Goal: Complete application form

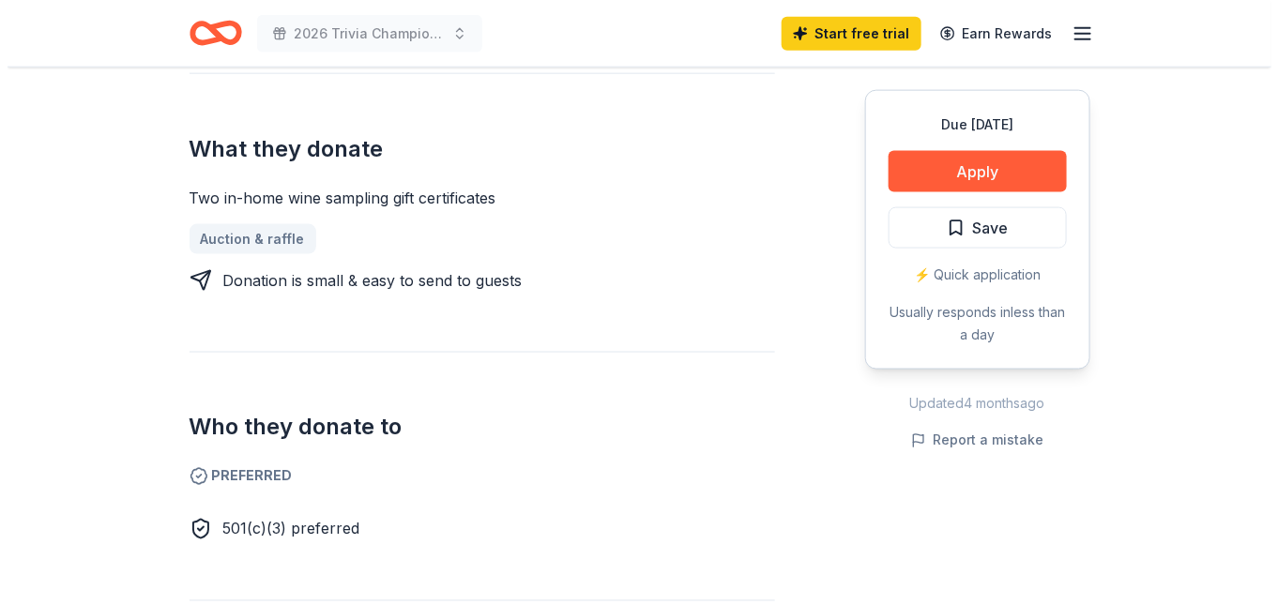
scroll to position [844, 0]
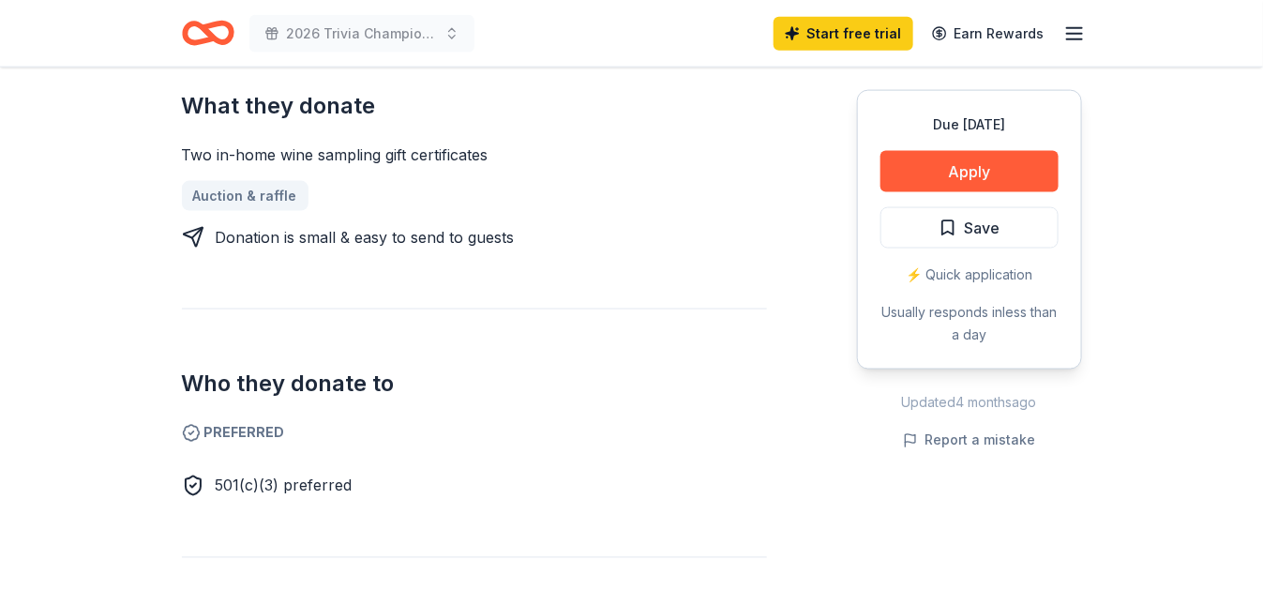
click at [265, 483] on span "501(c)(3) preferred" at bounding box center [284, 485] width 137 height 19
click at [224, 483] on span "501(c)(3) preferred" at bounding box center [284, 485] width 137 height 19
click at [971, 169] on button "Apply" at bounding box center [970, 171] width 178 height 41
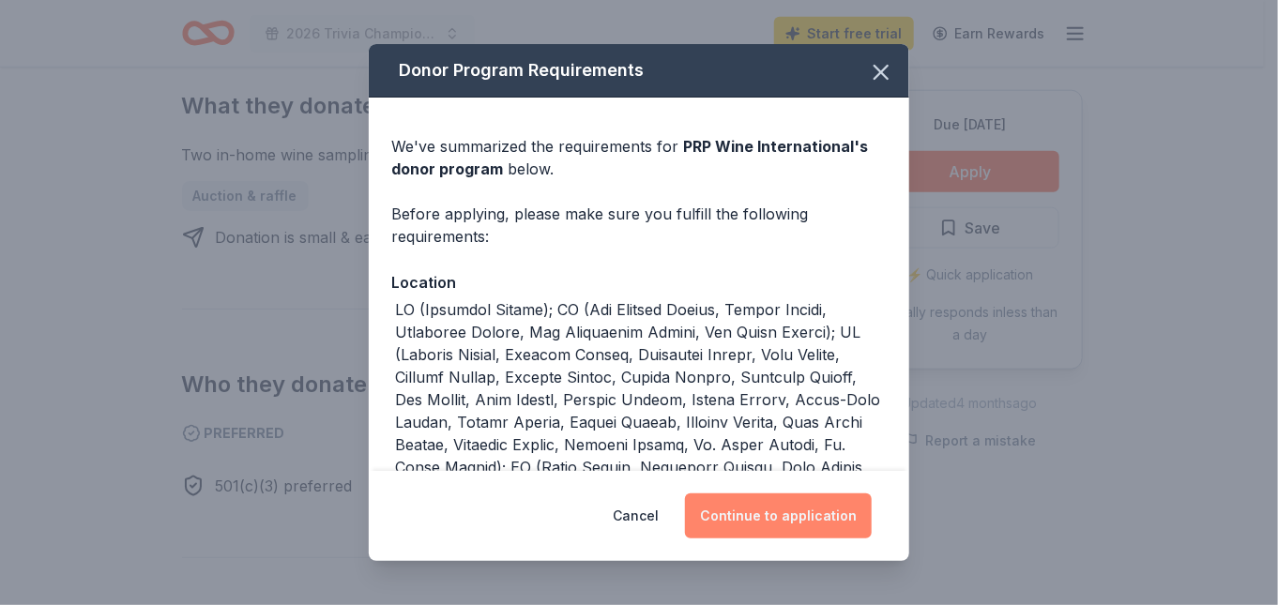
click at [782, 510] on button "Continue to application" at bounding box center [778, 515] width 187 height 45
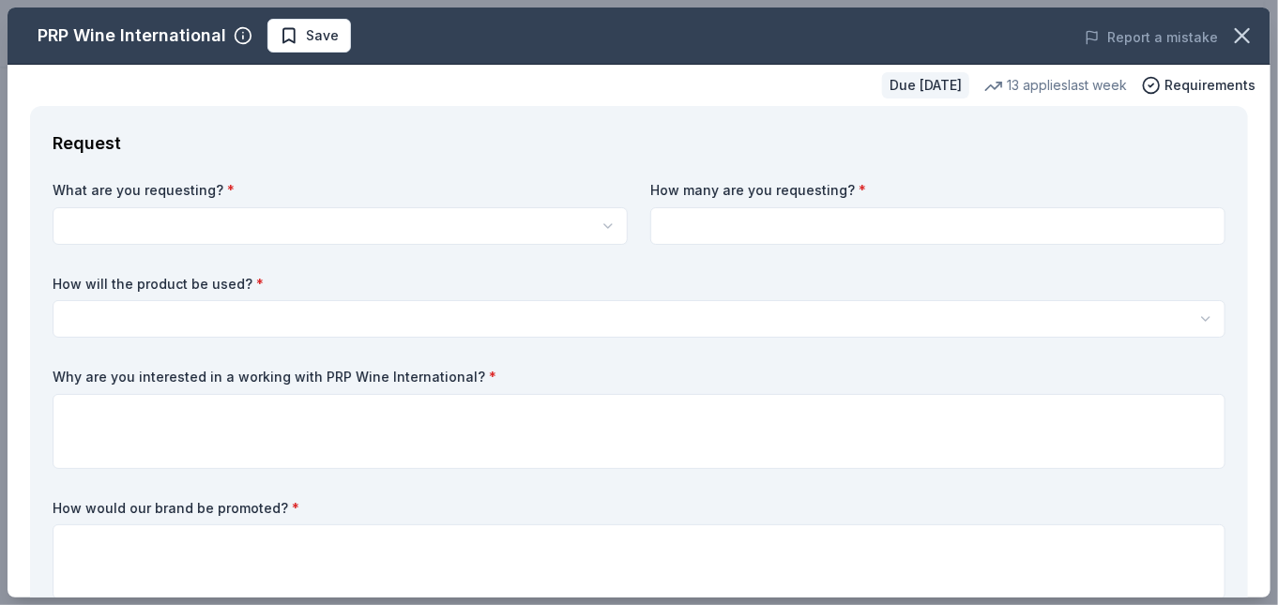
scroll to position [0, 0]
click at [81, 215] on html "2026 Trivia Championship "Vintage TV Memories" Start free trial Earn Rewards Du…" at bounding box center [639, 302] width 1278 height 605
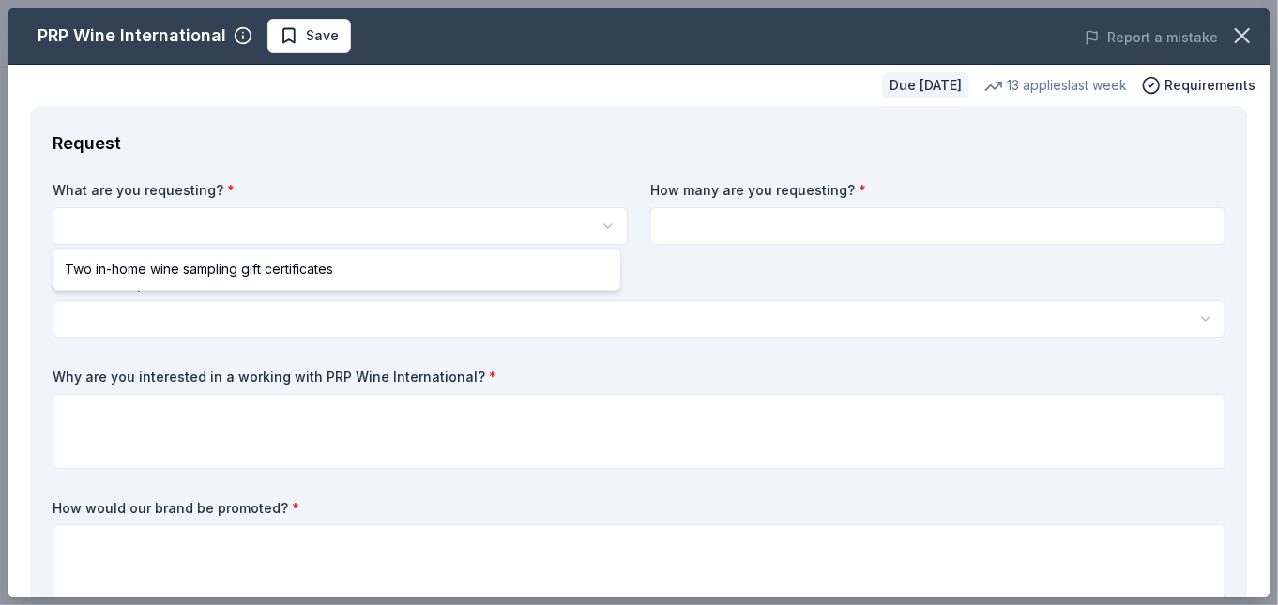
select select "Two in-home wine sampling gift certificates"
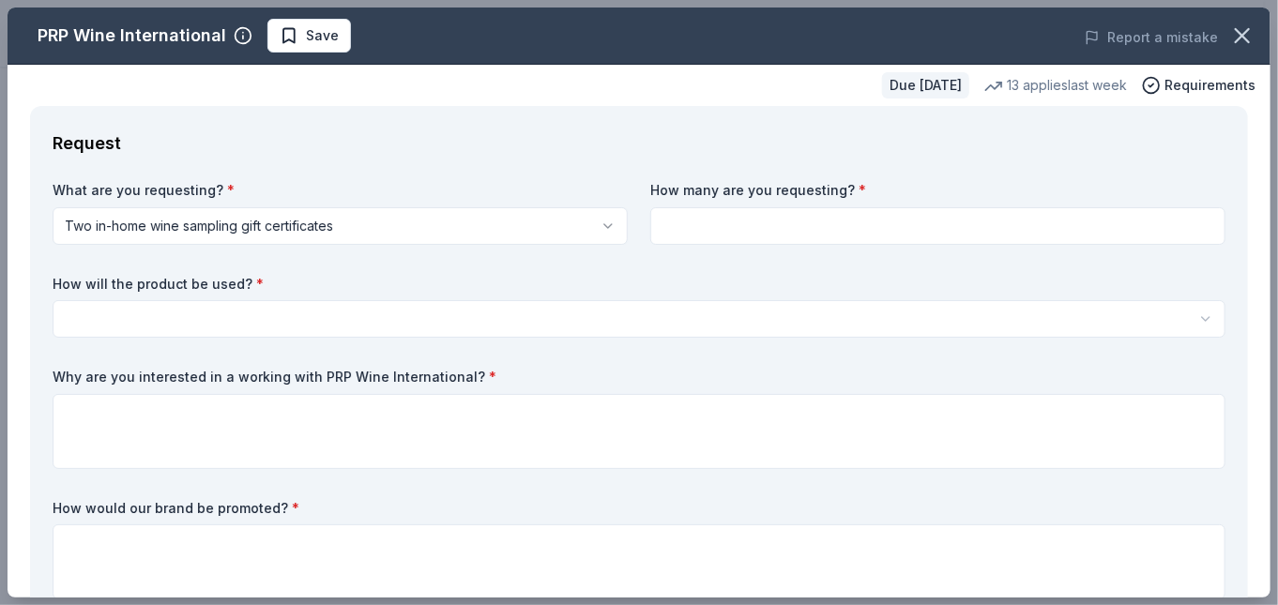
click at [596, 225] on html "2026 Trivia Championship "Vintage TV Memories" Save Apply Due in 140 days Share…" at bounding box center [639, 302] width 1278 height 605
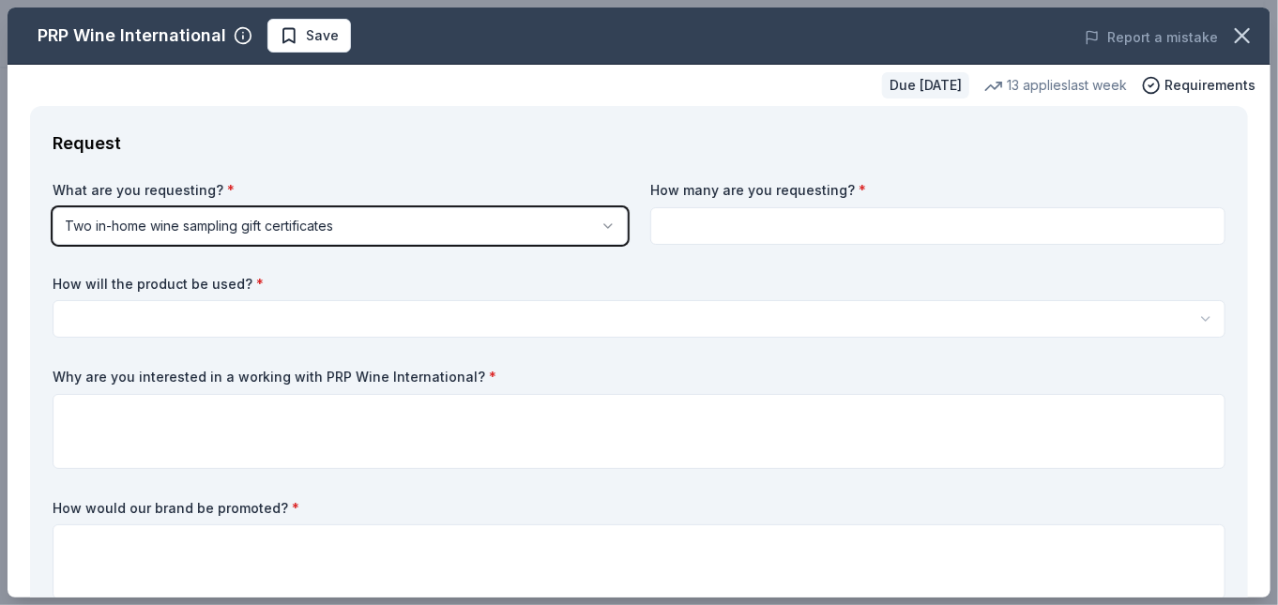
click at [671, 228] on html "2026 Trivia Championship "Vintage TV Memories" Save Apply Due in 140 days Share…" at bounding box center [639, 302] width 1278 height 605
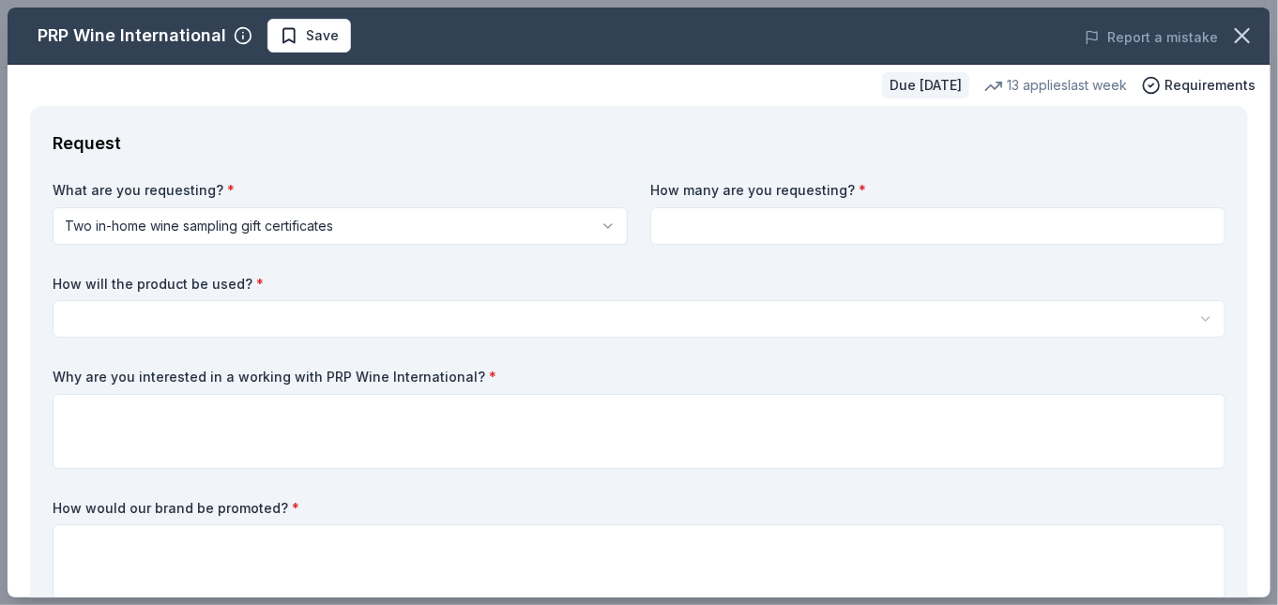
click at [674, 224] on input at bounding box center [937, 226] width 575 height 38
type input "4"
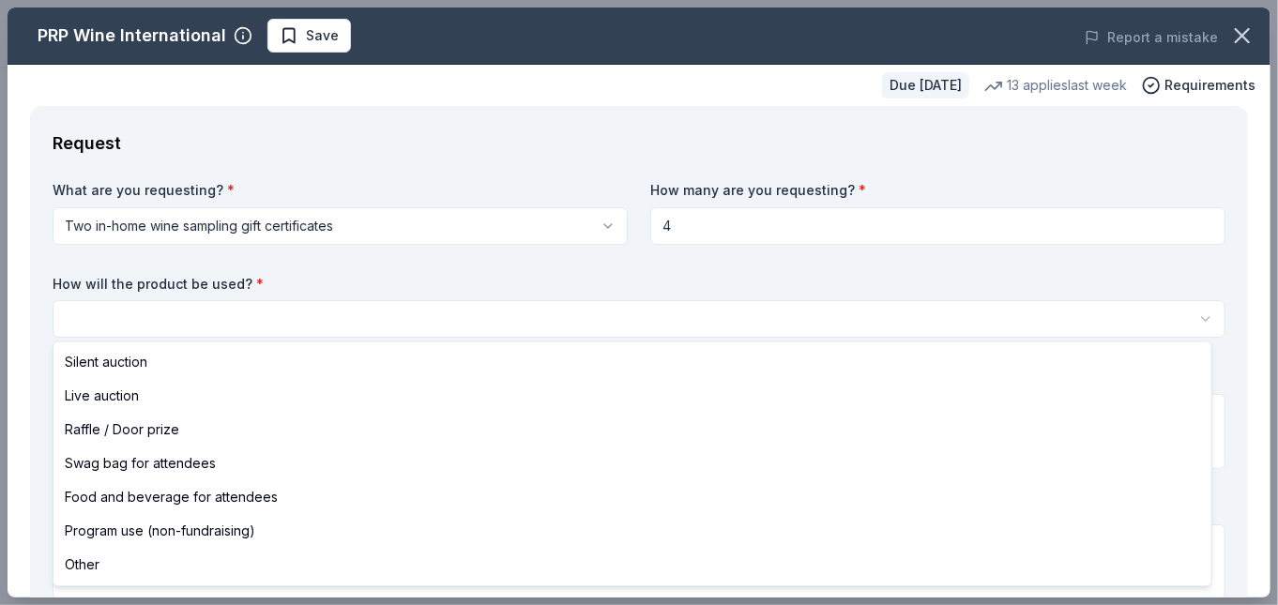
click at [73, 309] on html "2026 Trivia Championship "Vintage TV Memories" Save Apply Due in 140 days Share…" at bounding box center [639, 302] width 1278 height 605
select select "silentAuction"
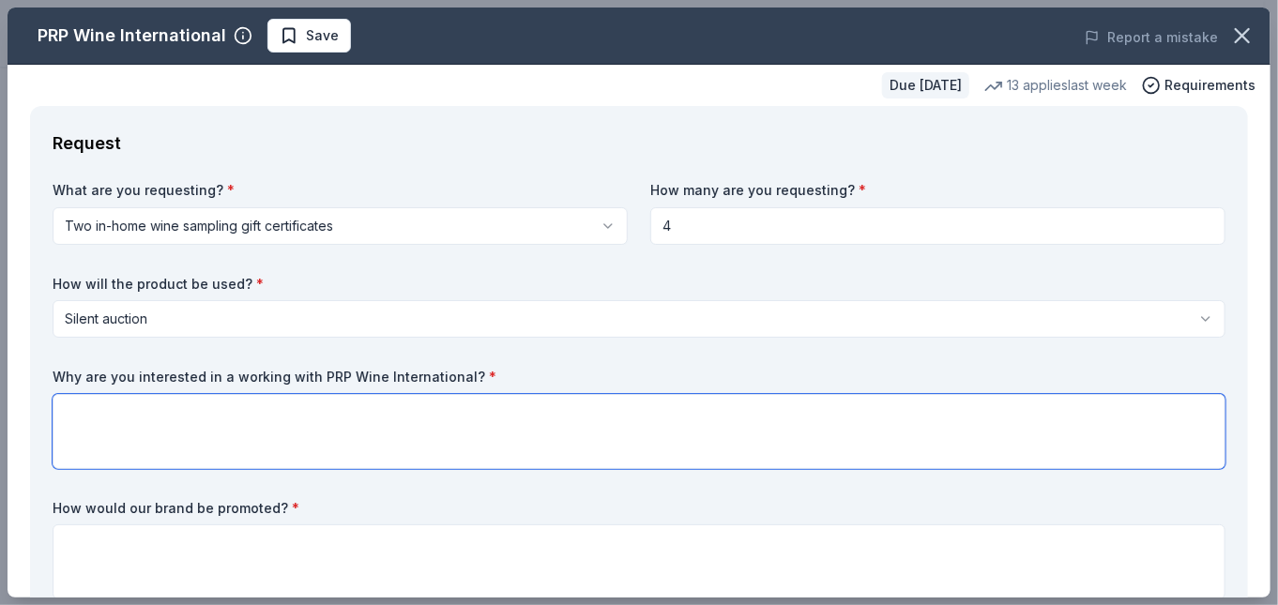
click at [75, 436] on textarea at bounding box center [639, 431] width 1172 height 75
type textarea "N"
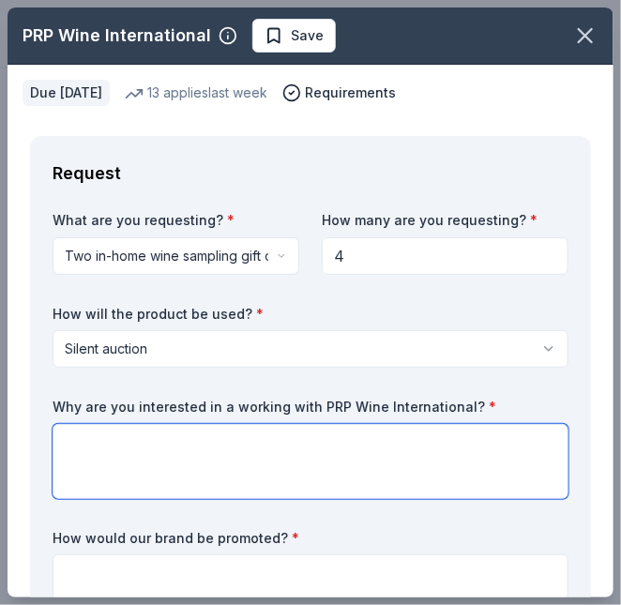
click at [79, 441] on textarea at bounding box center [311, 461] width 516 height 75
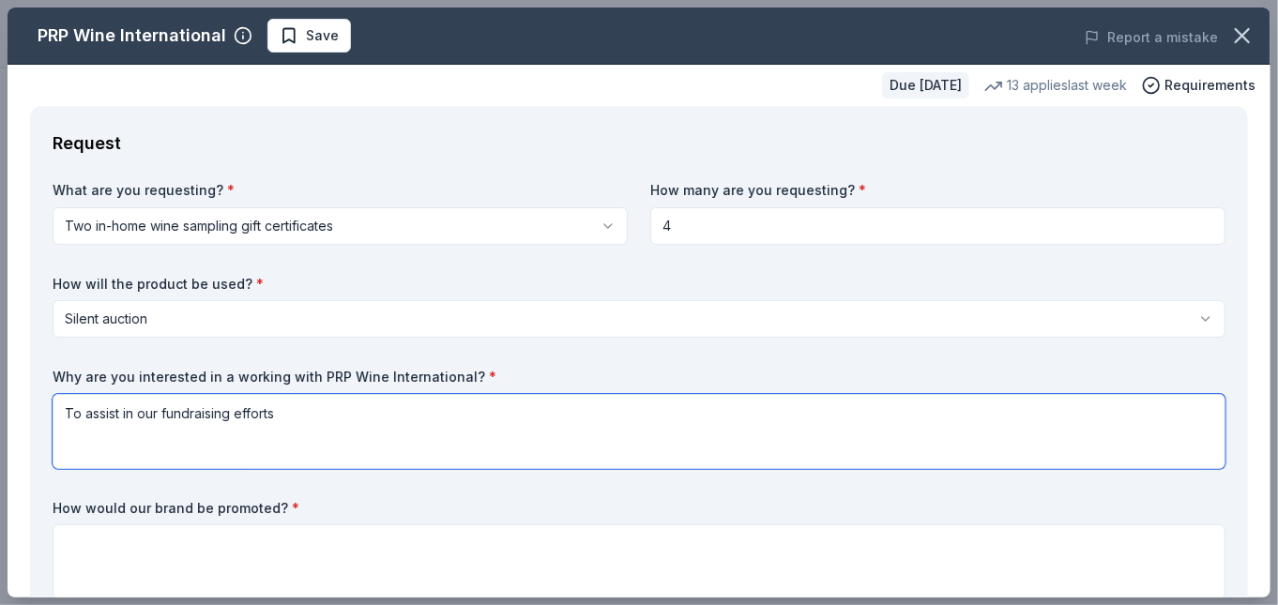
type textarea "To assist in our fundraising efforts"
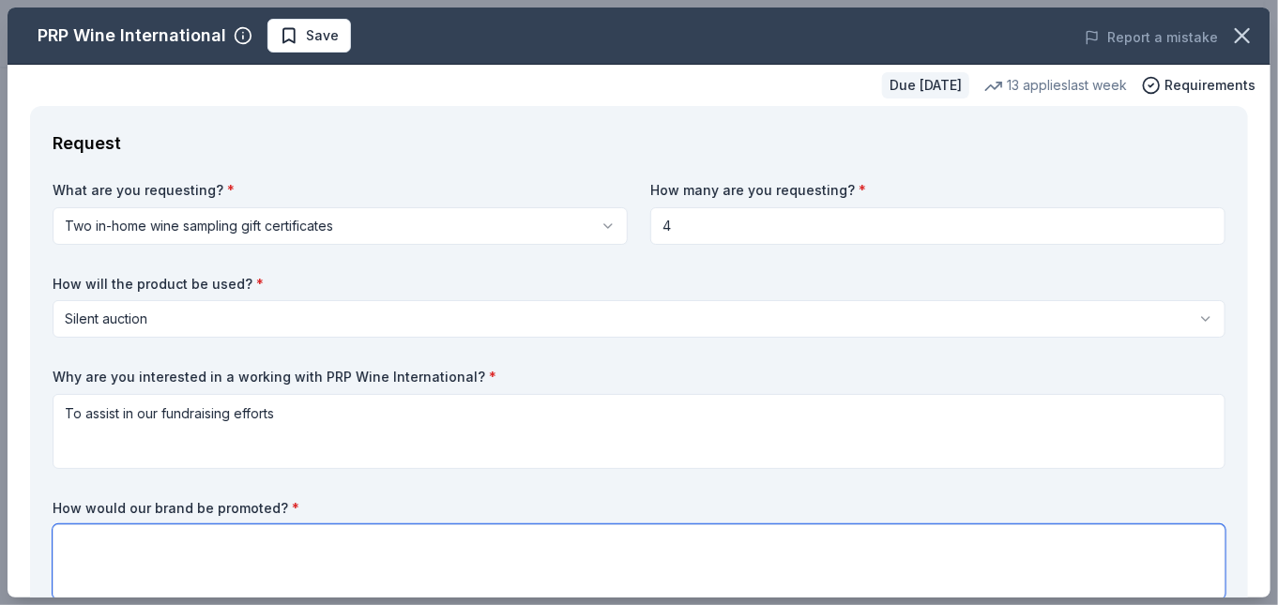
click at [69, 538] on textarea at bounding box center [639, 561] width 1172 height 75
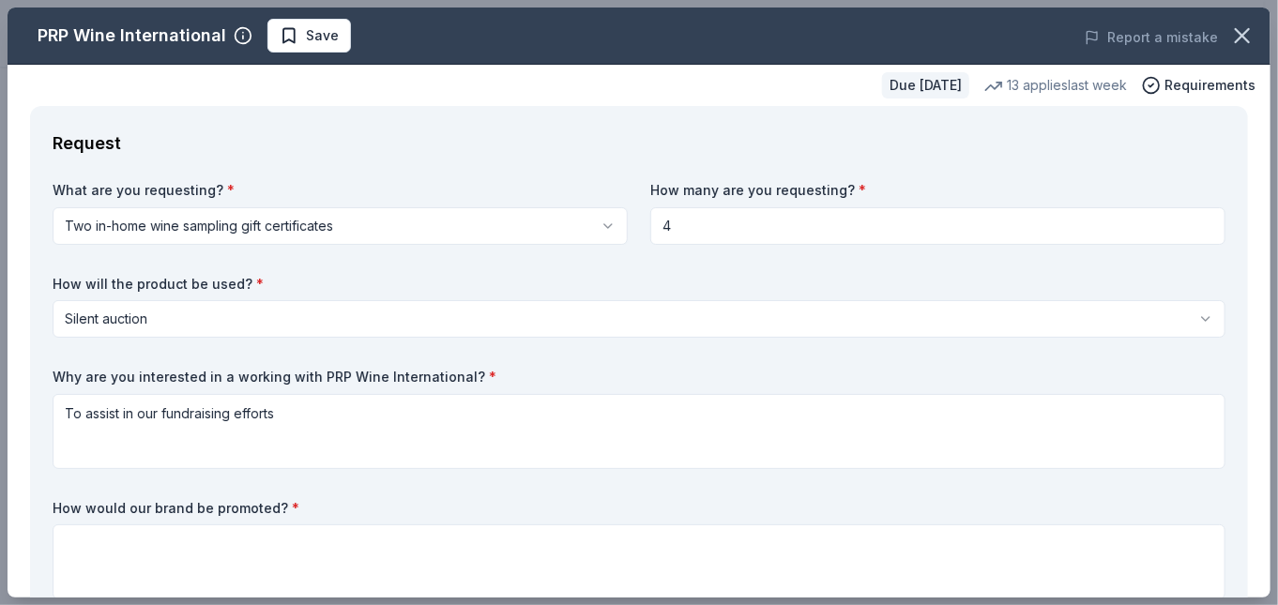
click at [347, 221] on html "2026 Trivia Championship "Vintage TV Memories" Save Apply Due in 140 days Share…" at bounding box center [639, 302] width 1278 height 605
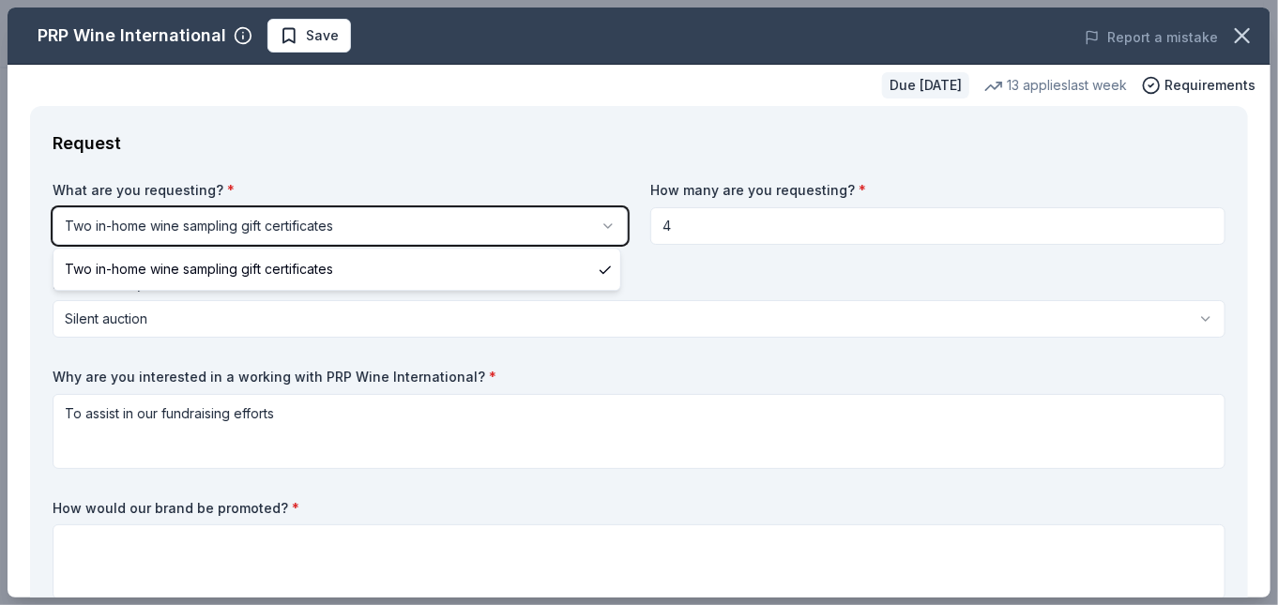
click at [347, 221] on html "2026 Trivia Championship "Vintage TV Memories" Save Apply Due in 140 days Share…" at bounding box center [639, 302] width 1278 height 605
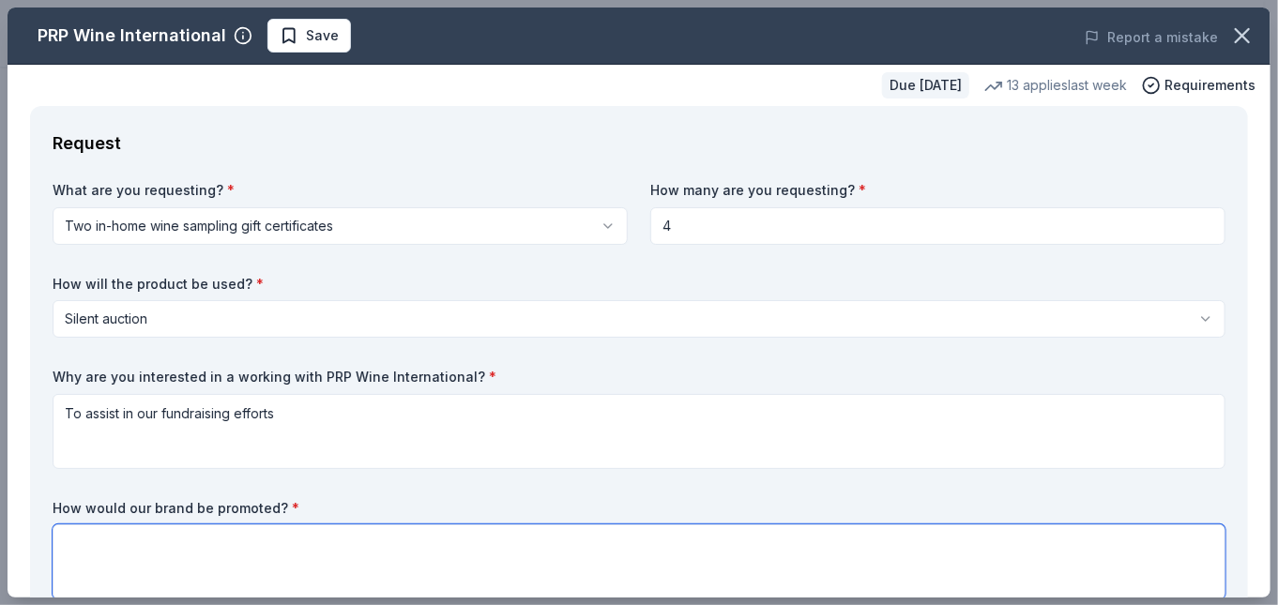
click at [68, 546] on textarea at bounding box center [639, 561] width 1172 height 75
click at [67, 546] on textarea "Brochures from you" at bounding box center [639, 561] width 1172 height 75
click at [191, 543] on textarea "Brochures from you" at bounding box center [639, 561] width 1172 height 75
click at [446, 536] on textarea "Brochures from you to accompany donated wine in our sient auction and in our pr…" at bounding box center [639, 561] width 1172 height 75
click at [417, 542] on textarea "Brochures from you to accompany donated wine in our sient auction and in our pr…" at bounding box center [639, 561] width 1172 height 75
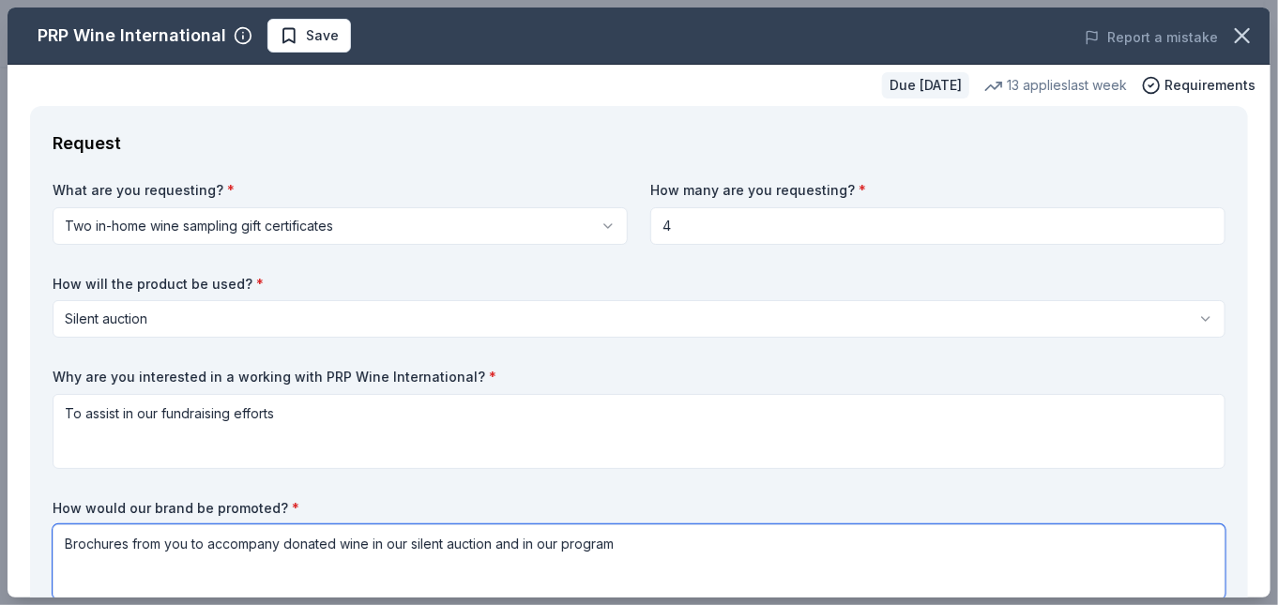
click at [563, 546] on textarea "Brochures from you to accompany donated wine in our silent auction and in our p…" at bounding box center [639, 561] width 1172 height 75
click at [821, 546] on textarea "Brochures from you to accompany donated wine in our silent auction and in our p…" at bounding box center [639, 561] width 1172 height 75
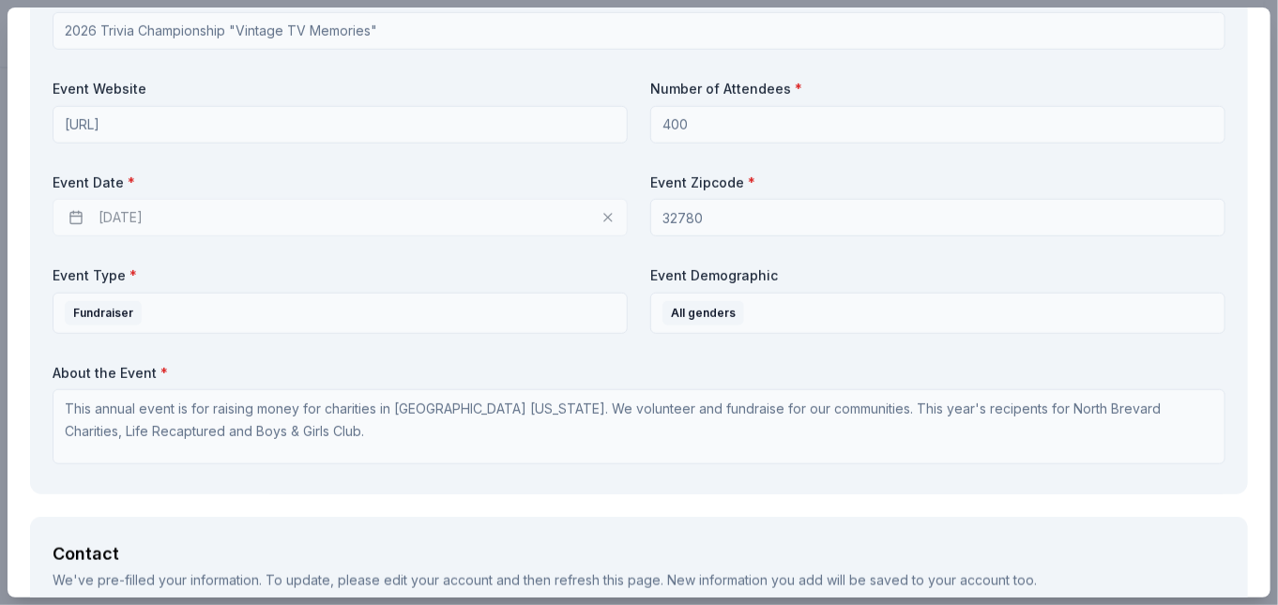
scroll to position [844, 0]
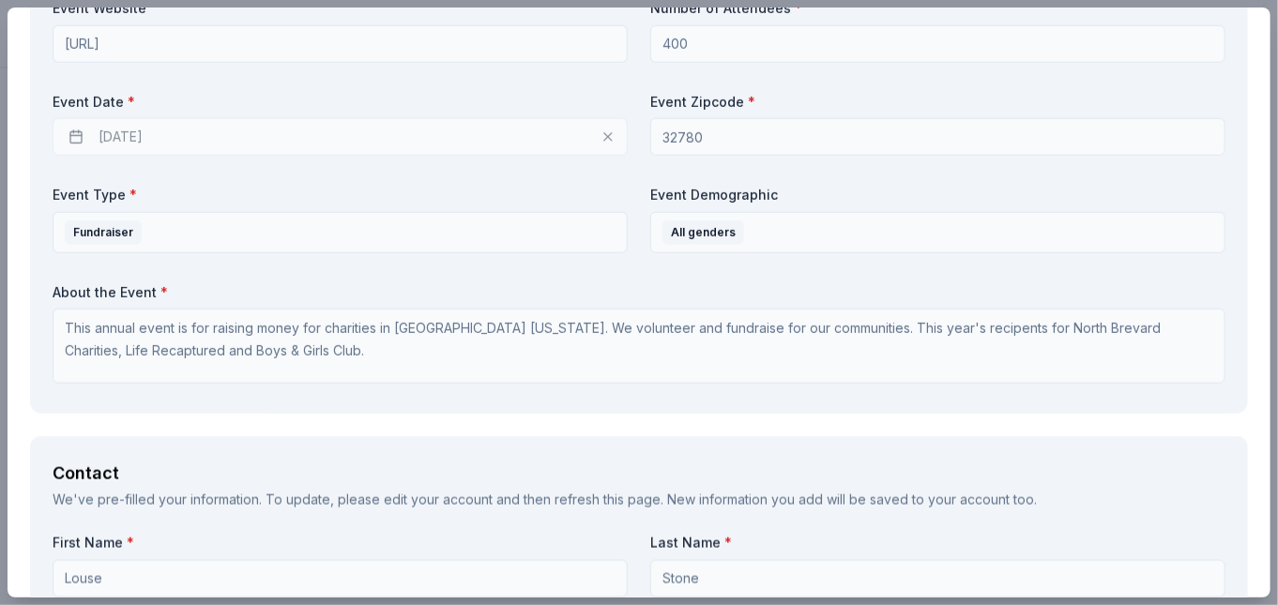
type textarea "Brochures from you to accompany donated wine in our silent auction and in our p…"
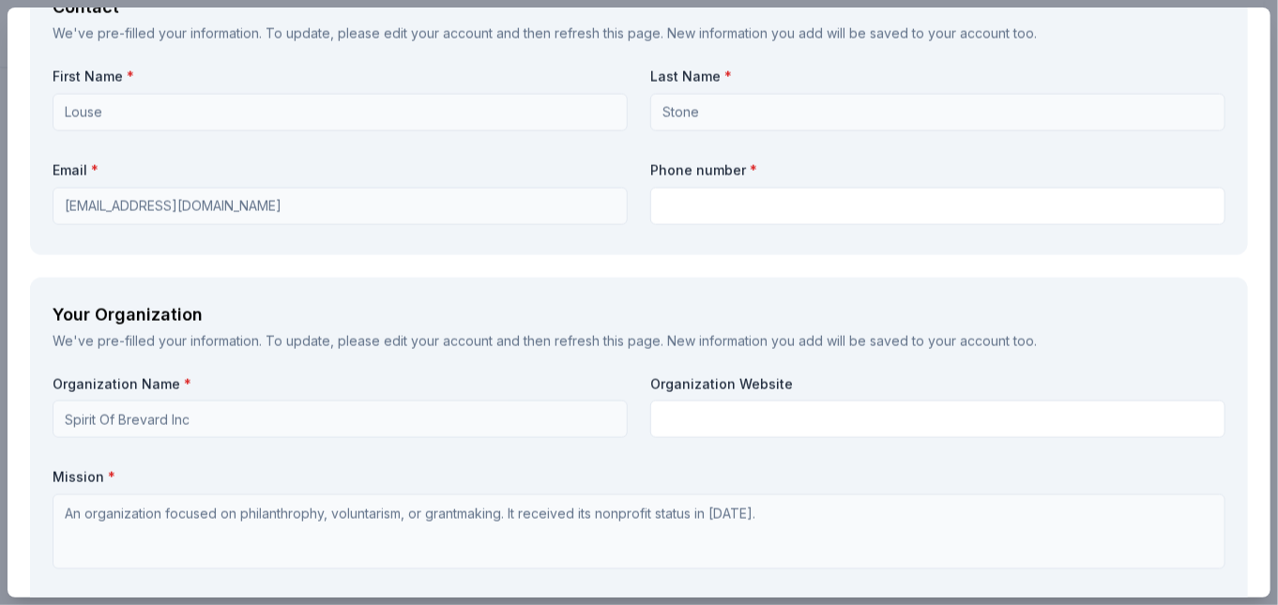
scroll to position [1313, 0]
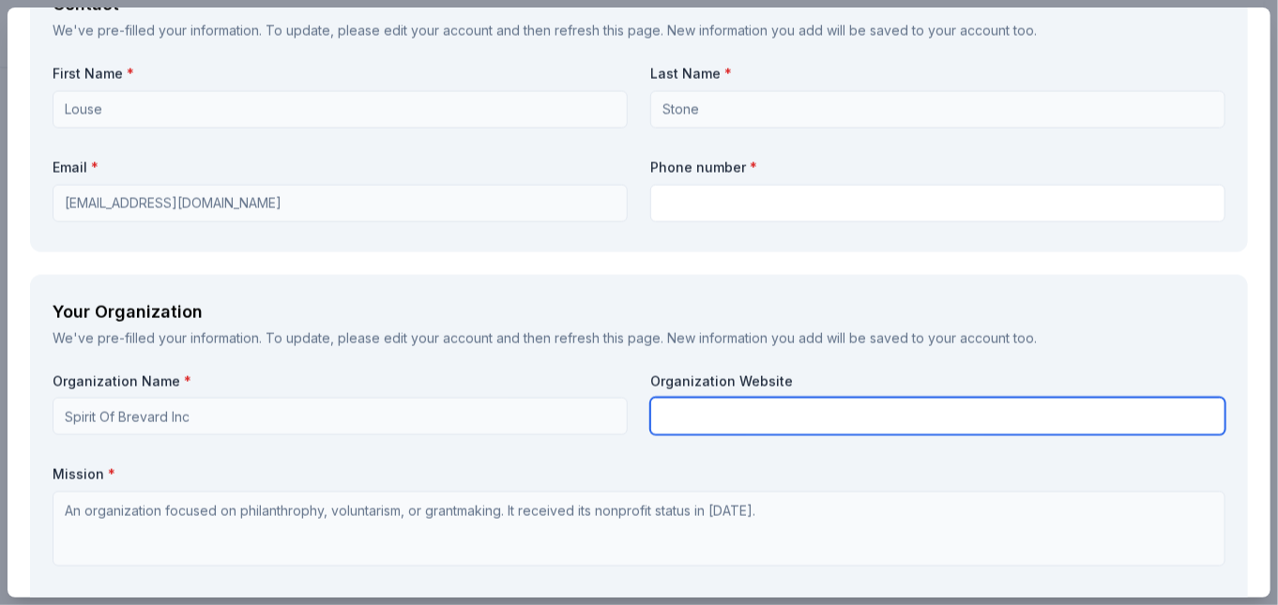
click at [669, 417] on input "text" at bounding box center [937, 417] width 575 height 38
type input "s"
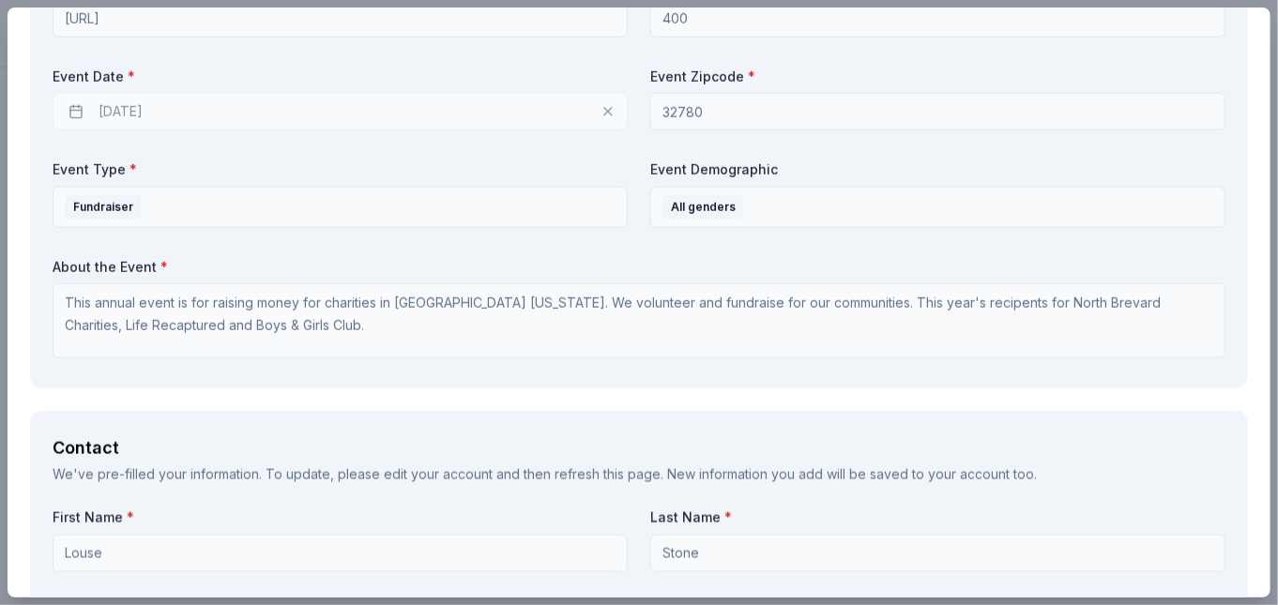
scroll to position [657, 0]
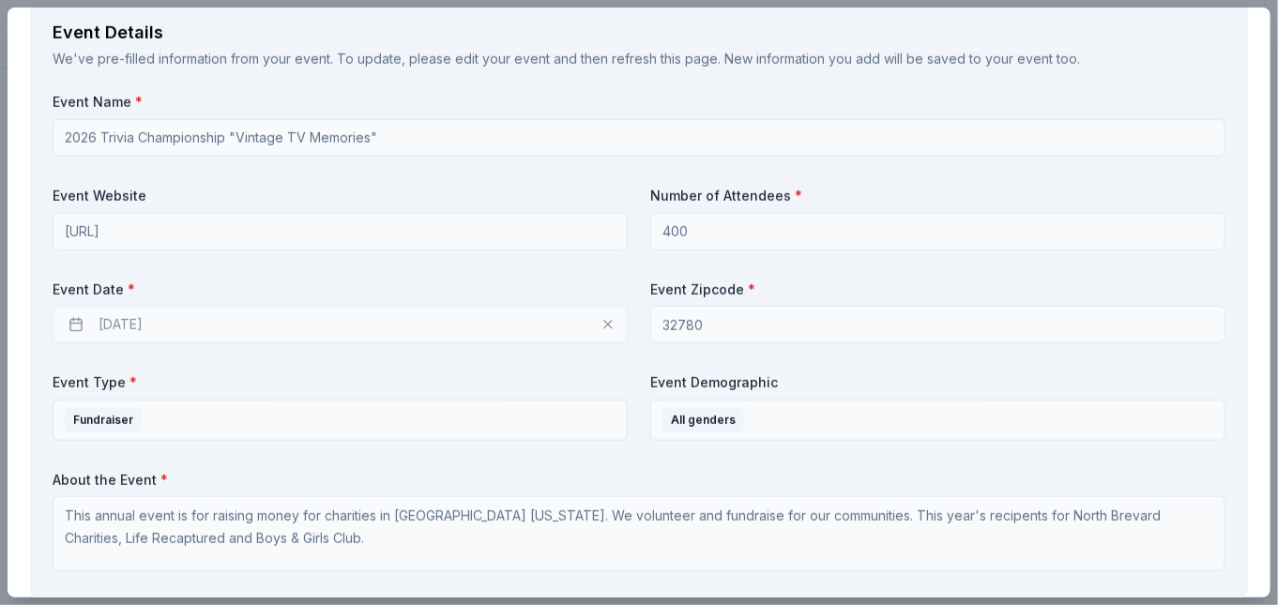
type input "h"
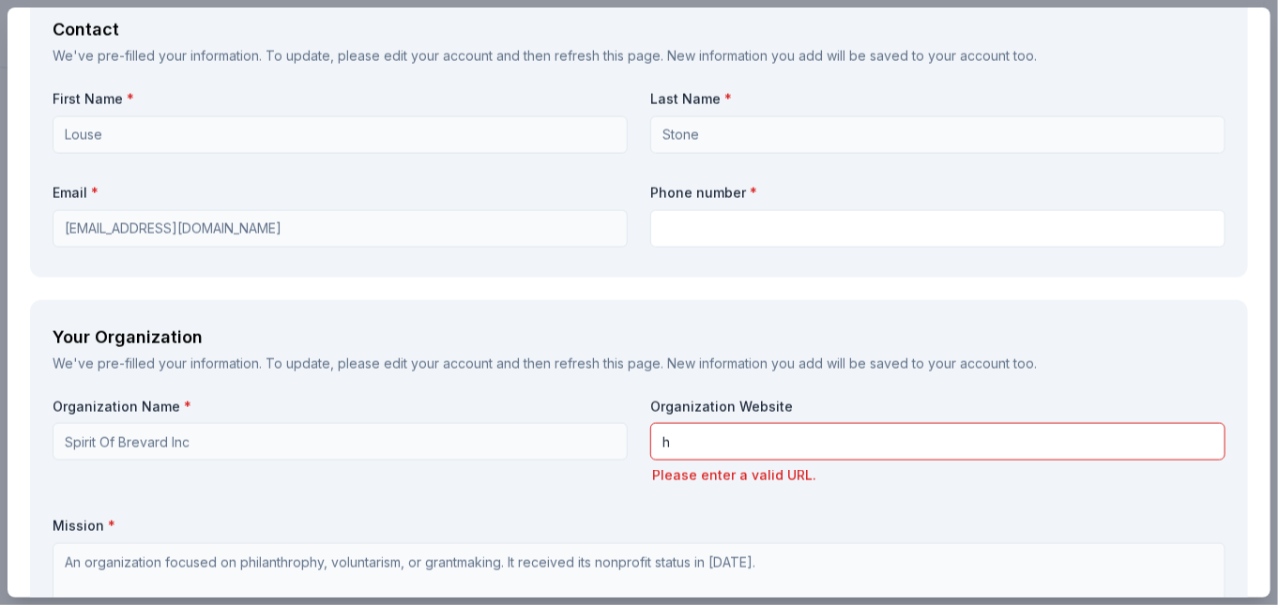
scroll to position [1313, 0]
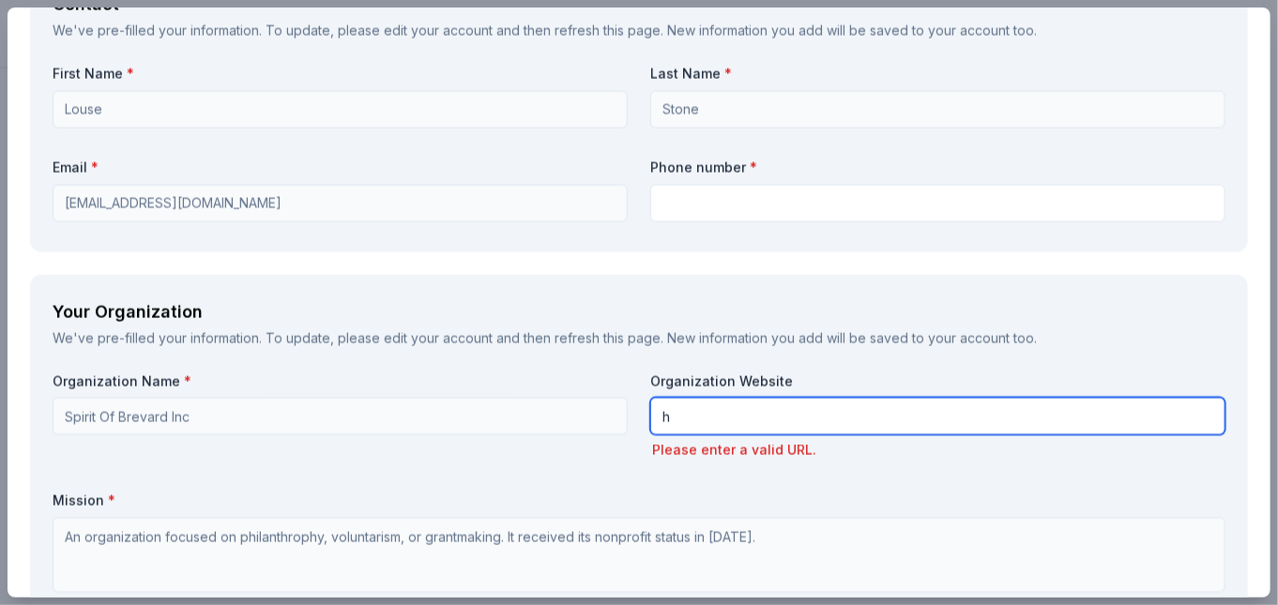
click at [664, 416] on input "h" at bounding box center [937, 417] width 575 height 38
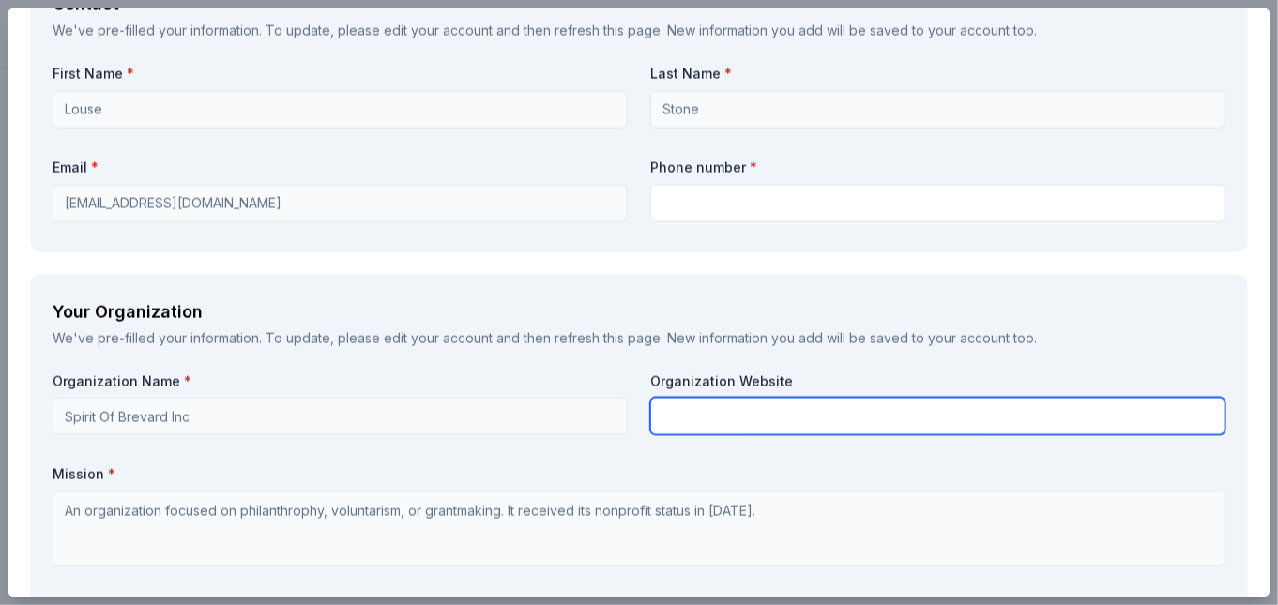
paste input "https://www.spiritofbrevard.comm"
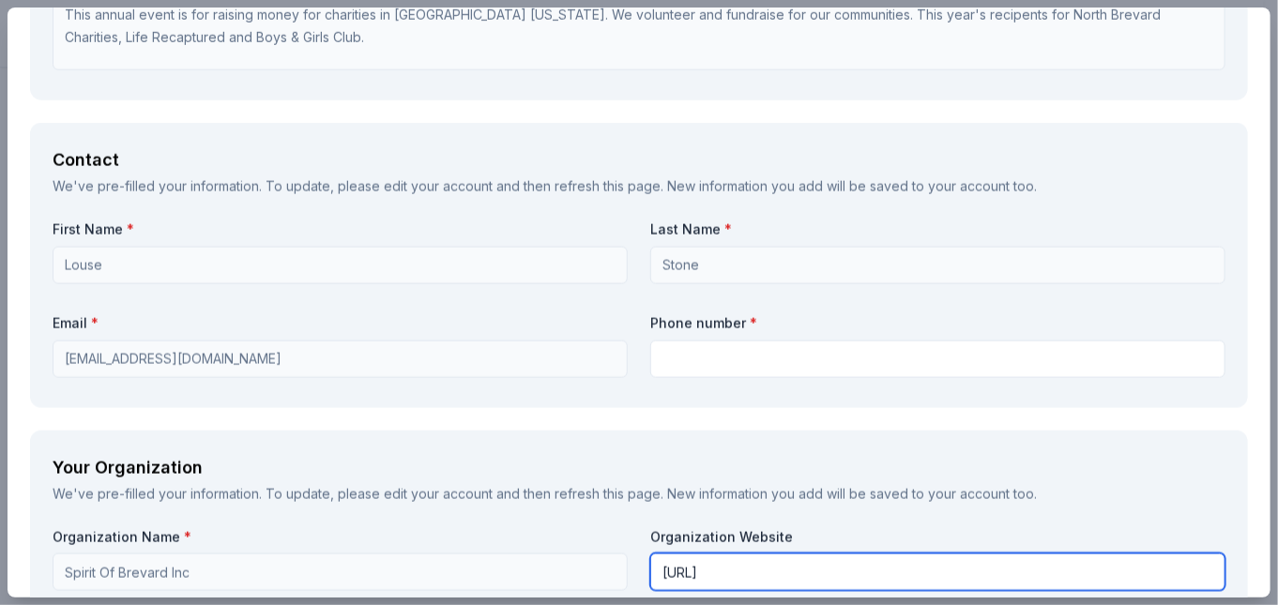
scroll to position [1126, 0]
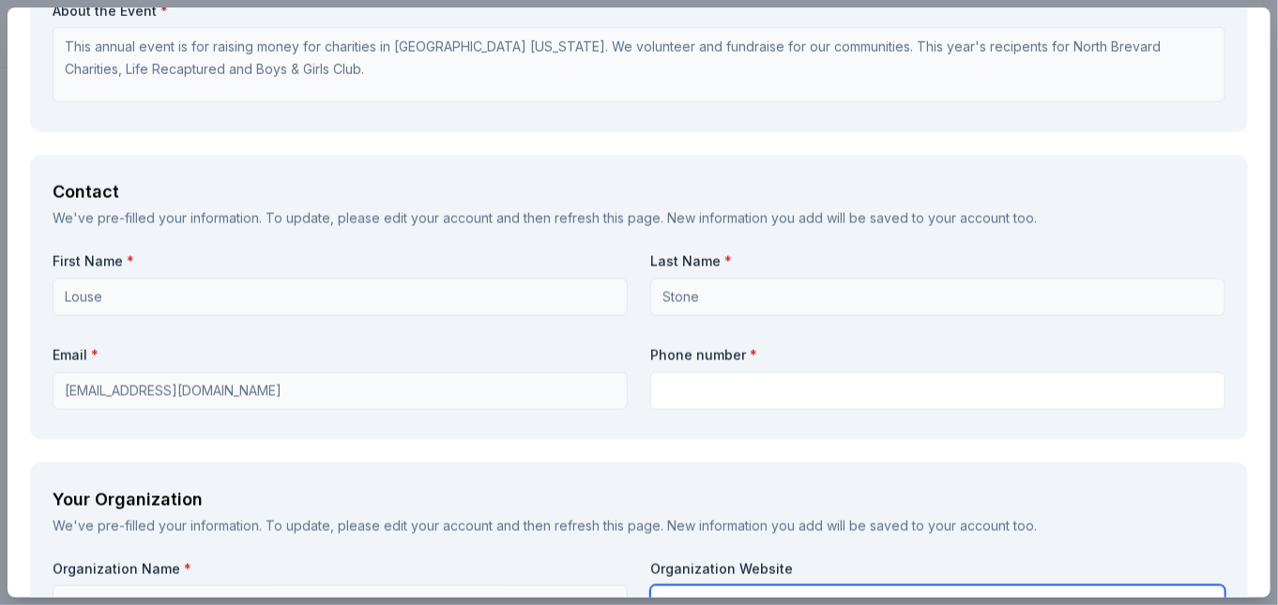
type input "https://www.spiritofbrevard.comm"
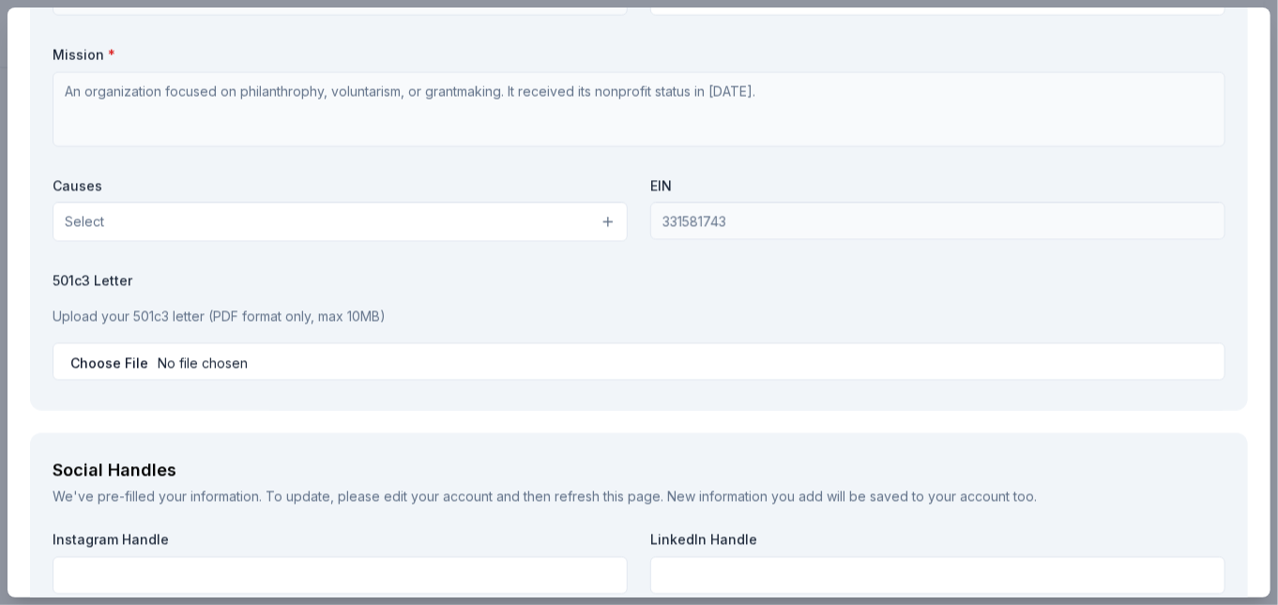
scroll to position [1970, 0]
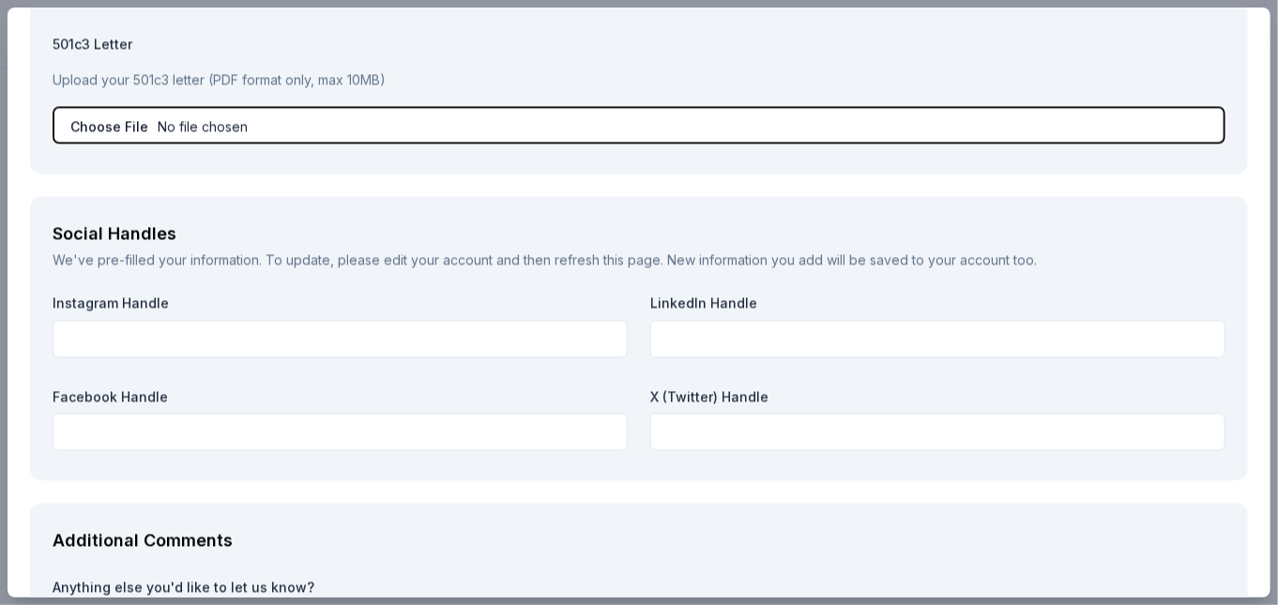
click at [156, 121] on input "file" at bounding box center [639, 125] width 1172 height 38
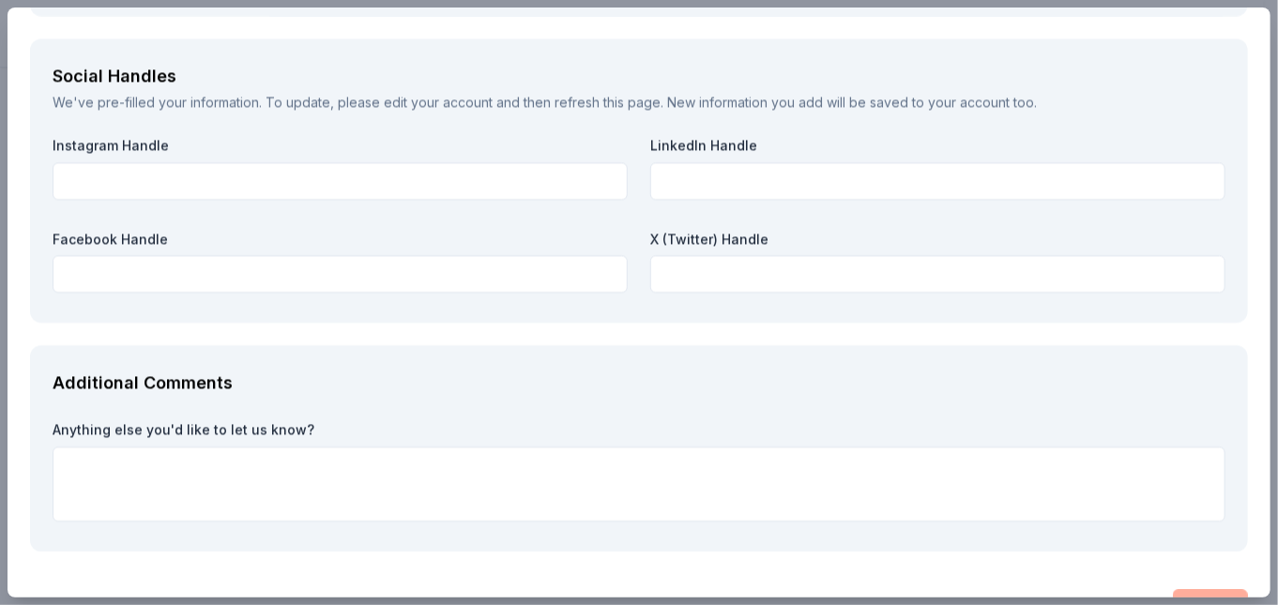
scroll to position [2157, 0]
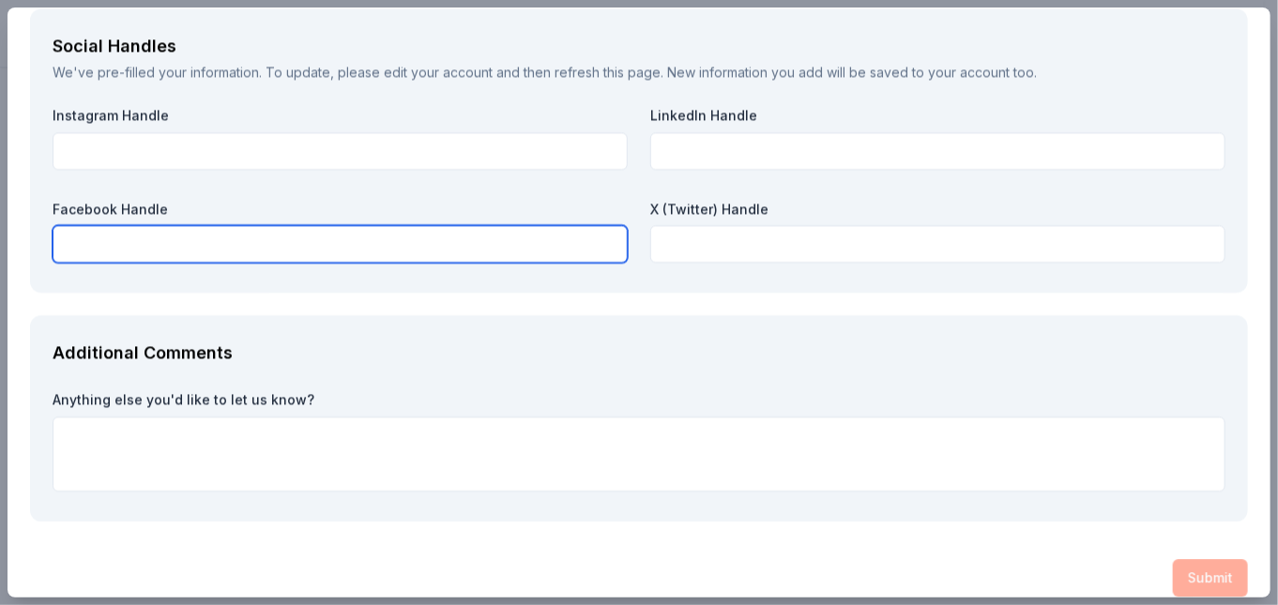
click at [69, 243] on input "text" at bounding box center [340, 244] width 575 height 38
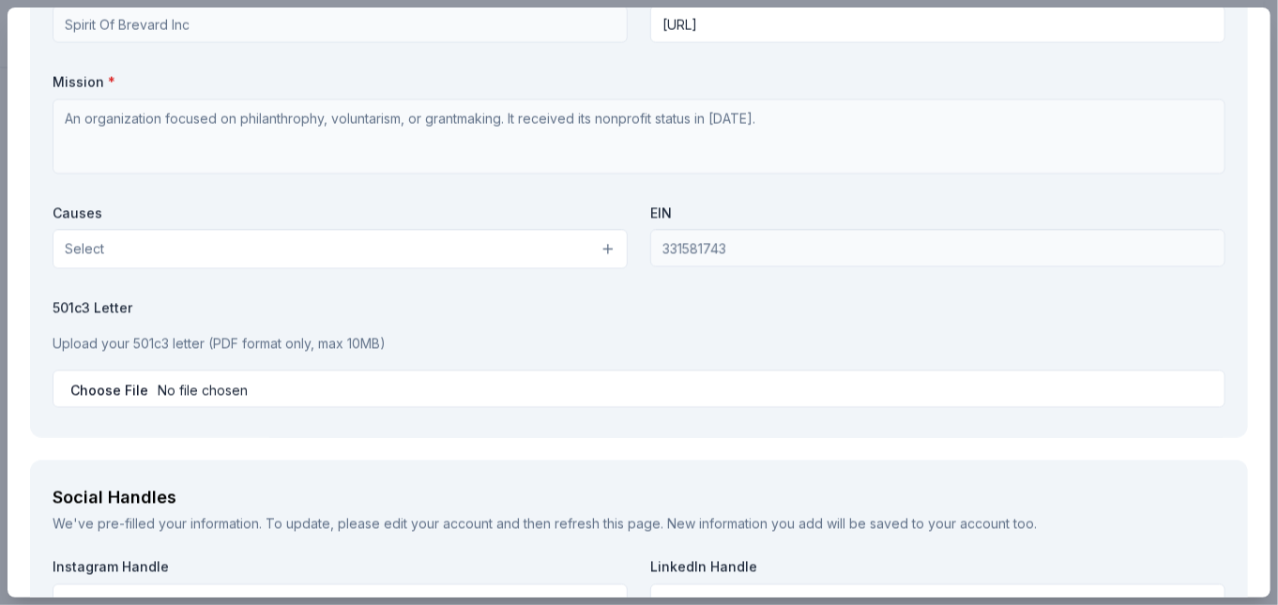
scroll to position [1612, 0]
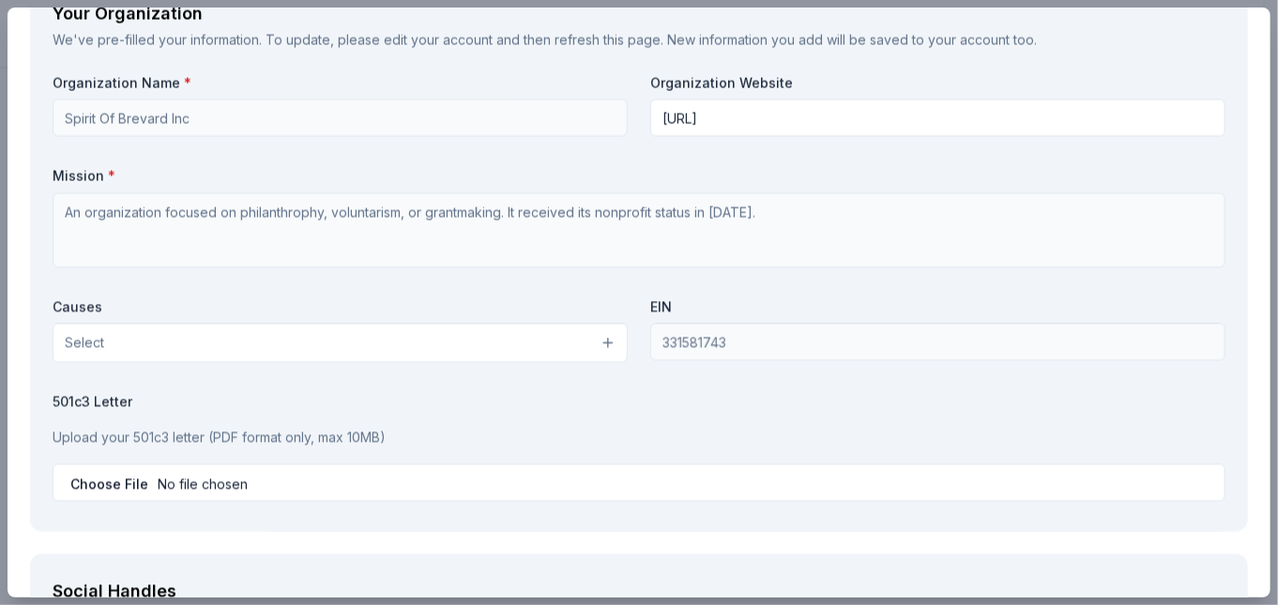
type input "Spirit of Brevard"
click at [602, 336] on button "Select" at bounding box center [340, 342] width 575 height 39
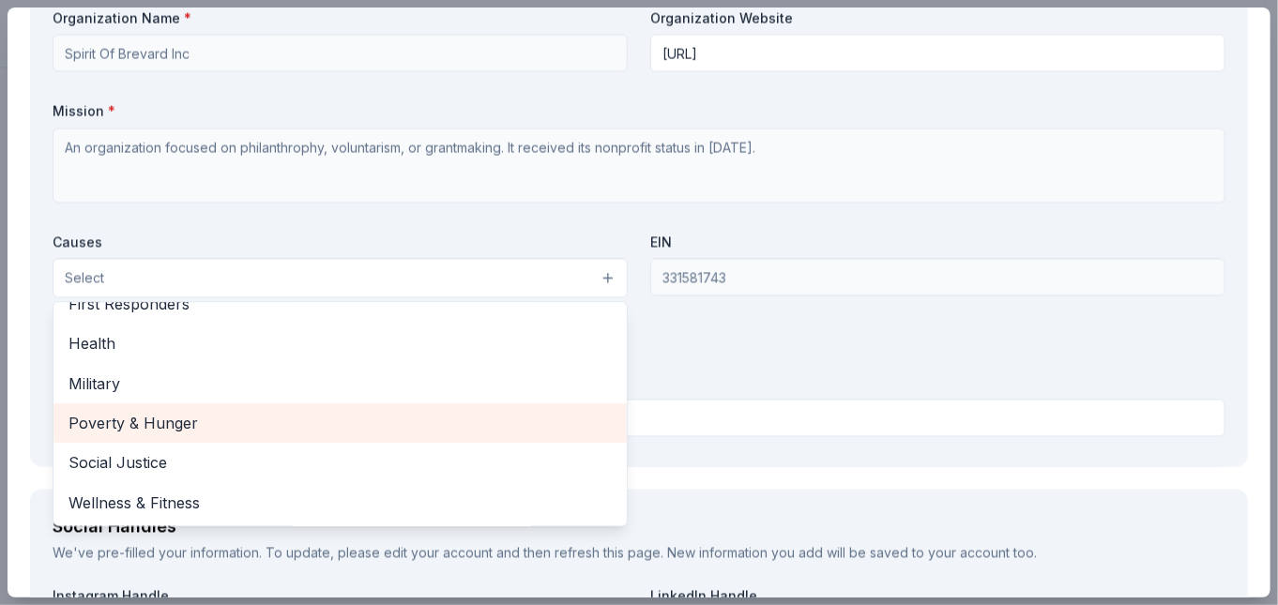
scroll to position [1706, 0]
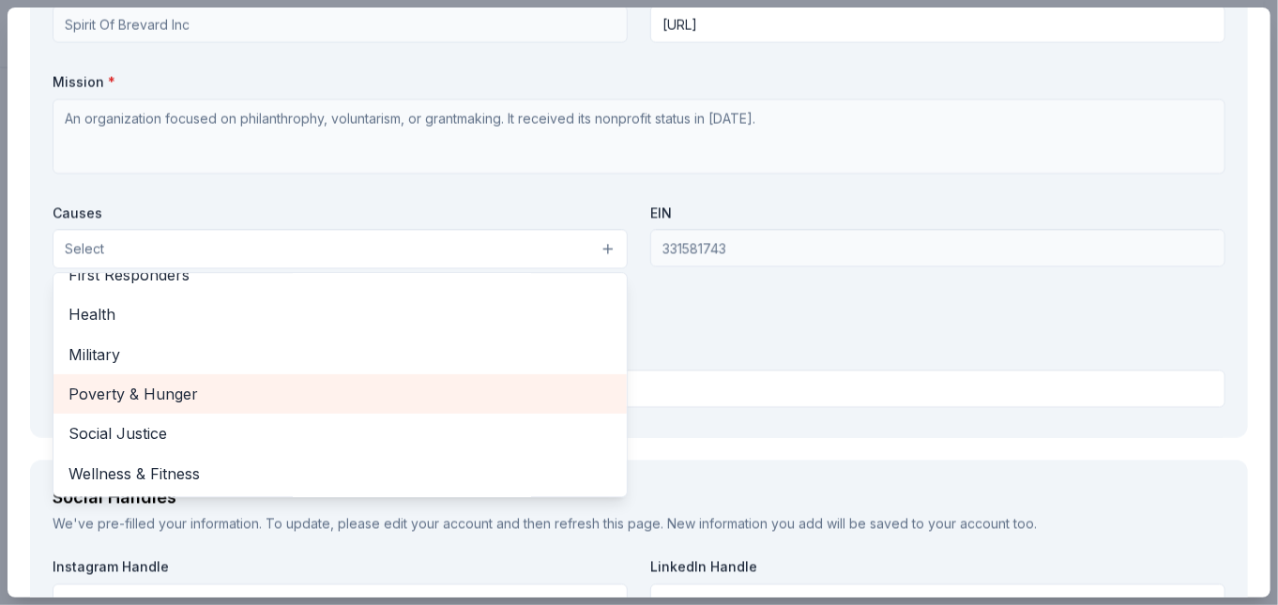
click at [217, 391] on span "Poverty & Hunger" at bounding box center [339, 394] width 543 height 24
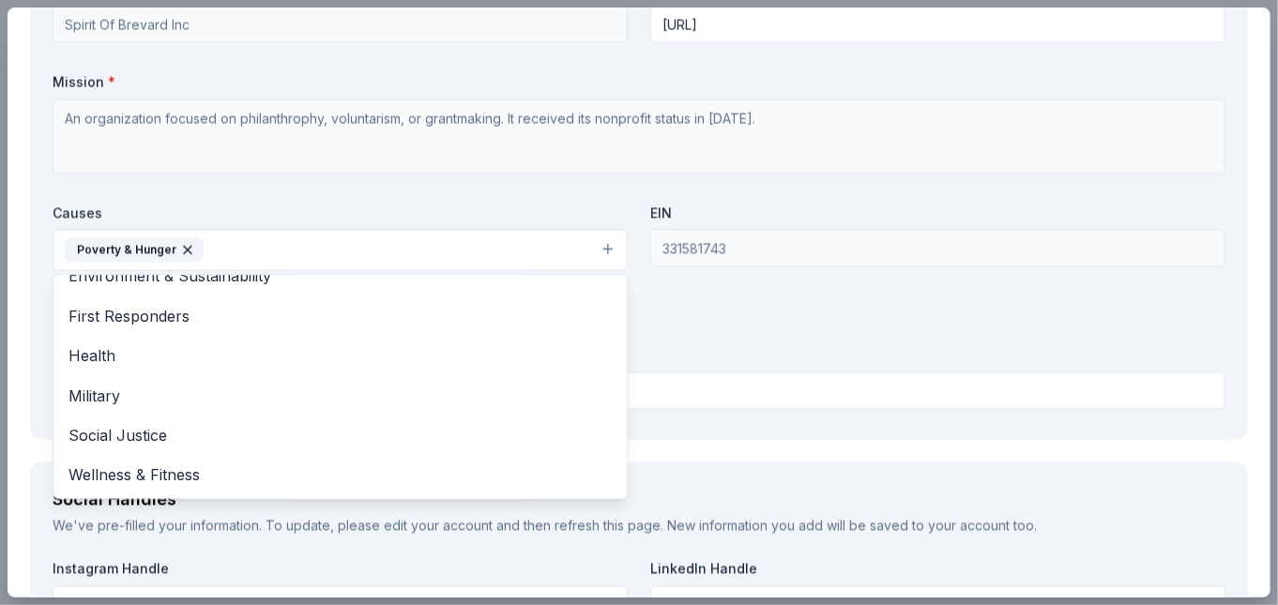
click at [226, 248] on button "Poverty & Hunger" at bounding box center [340, 249] width 575 height 41
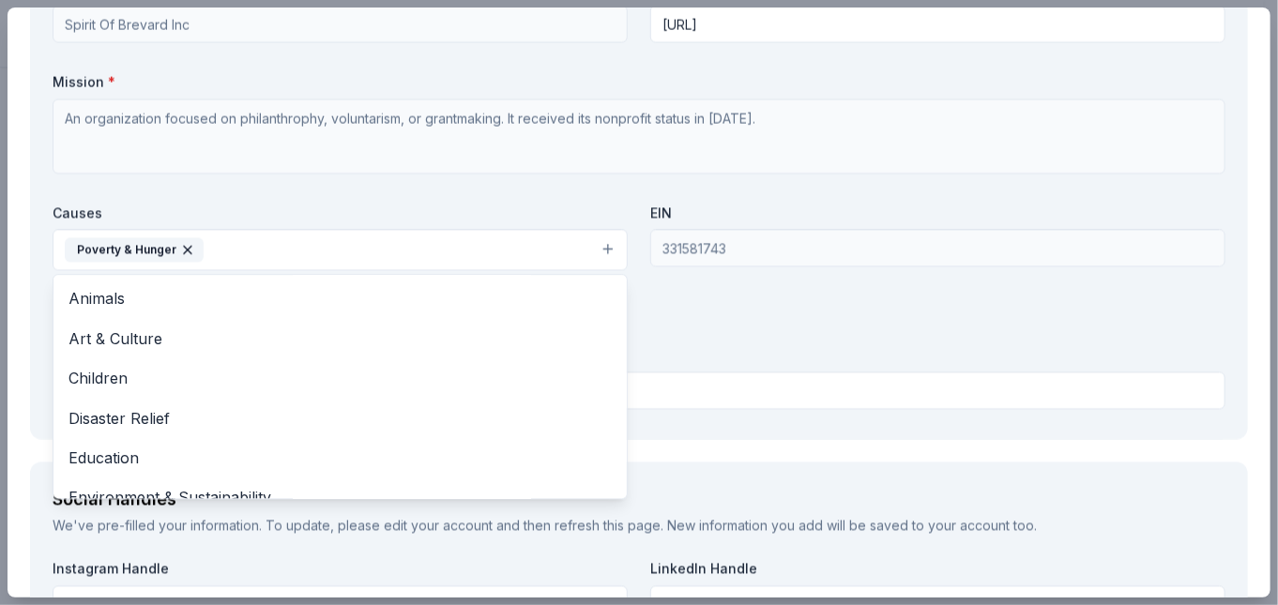
click at [597, 246] on button "Poverty & Hunger" at bounding box center [340, 249] width 575 height 41
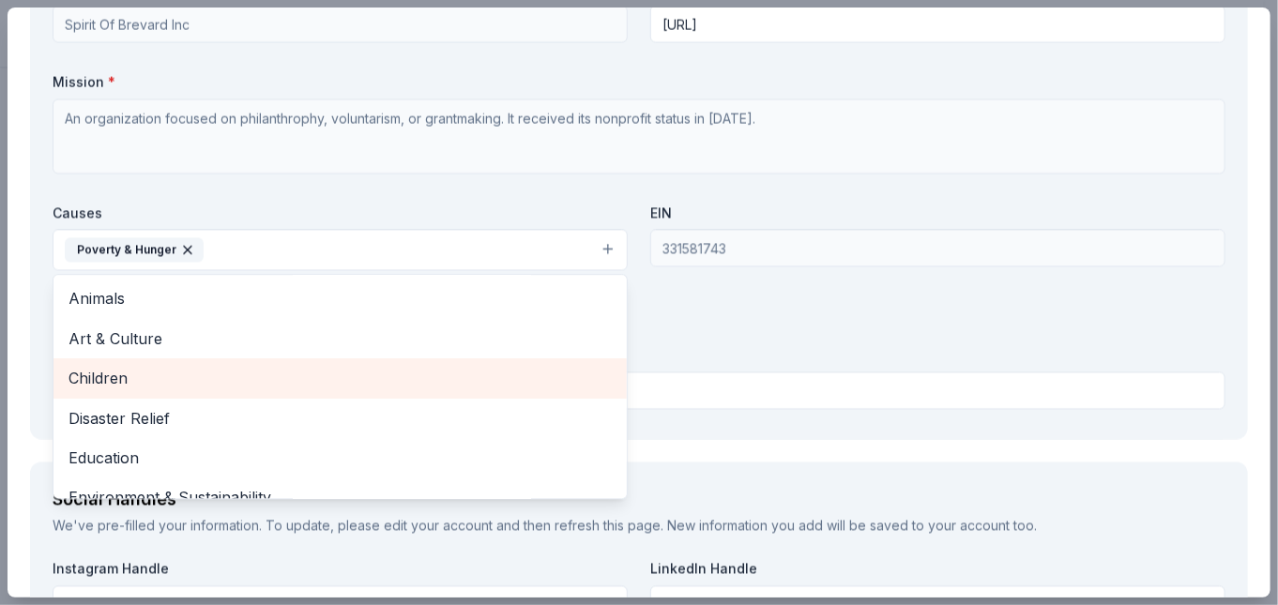
click at [220, 373] on span "Children" at bounding box center [339, 378] width 543 height 24
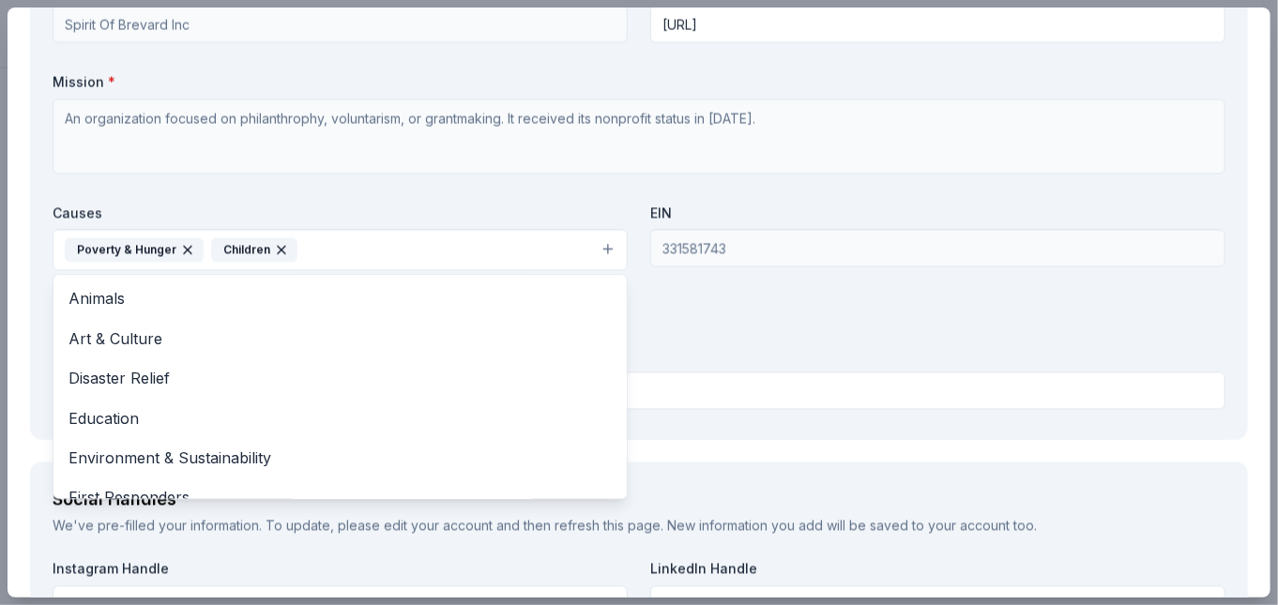
click at [597, 242] on button "Poverty & Hunger Children" at bounding box center [340, 249] width 575 height 41
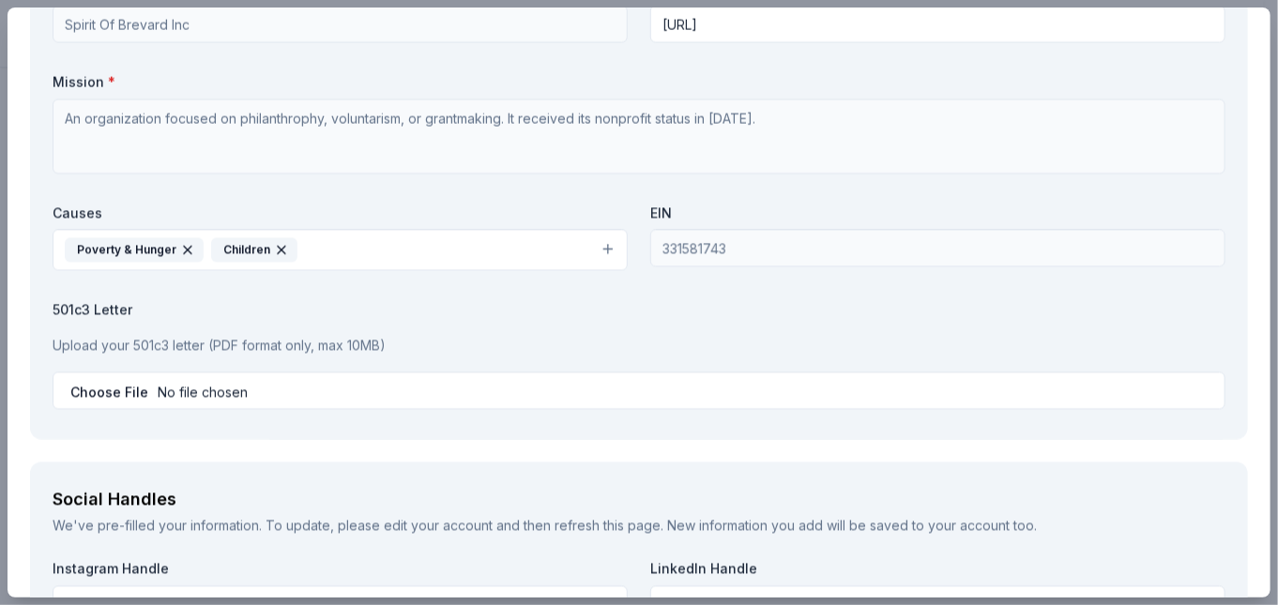
scroll to position [1800, 0]
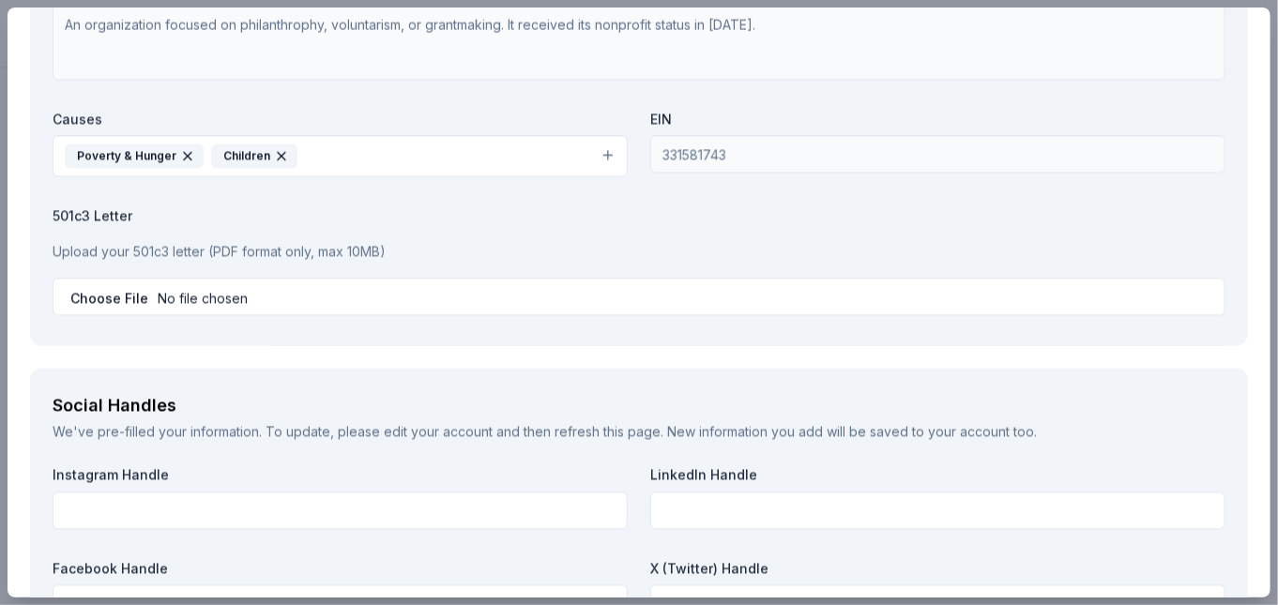
click at [184, 243] on p "Upload your 501c3 letter (PDF format only, max 10MB)" at bounding box center [639, 251] width 1172 height 23
click at [105, 211] on label "501c3 Letter" at bounding box center [639, 215] width 1172 height 19
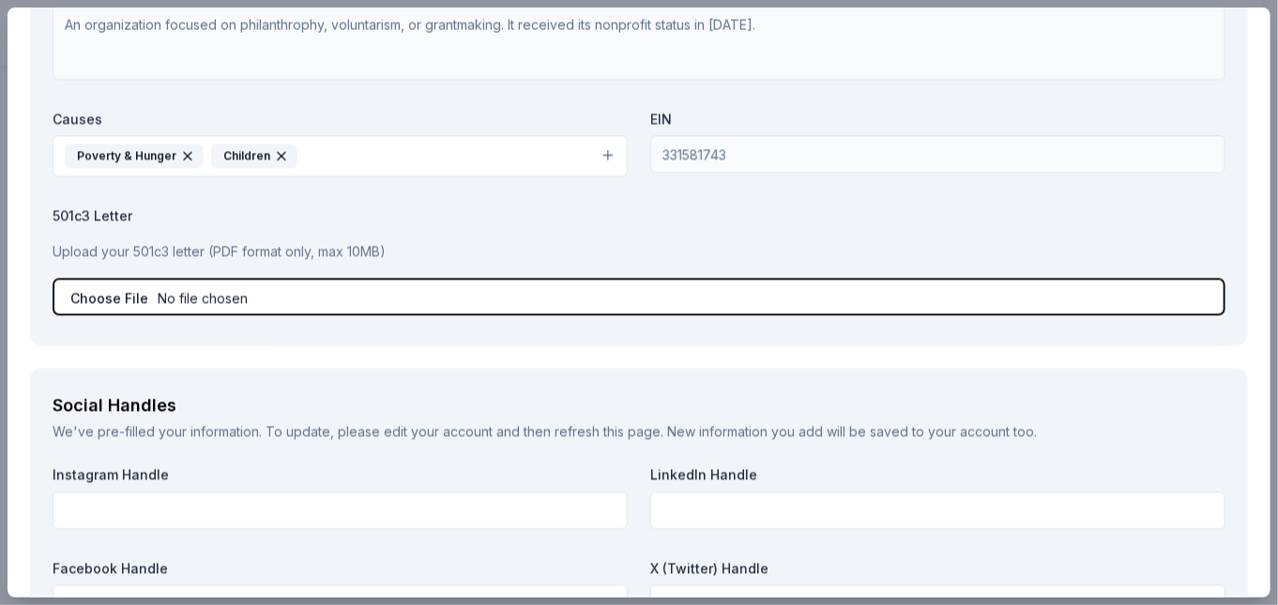
click at [236, 291] on input "file" at bounding box center [639, 297] width 1172 height 38
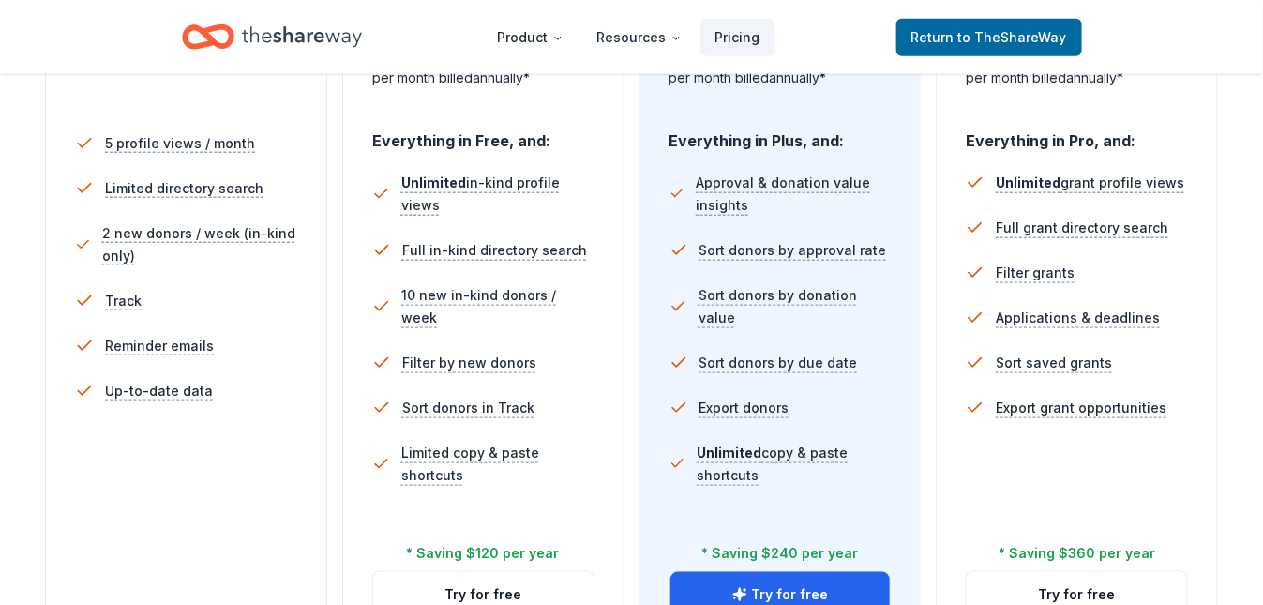
scroll to position [563, 0]
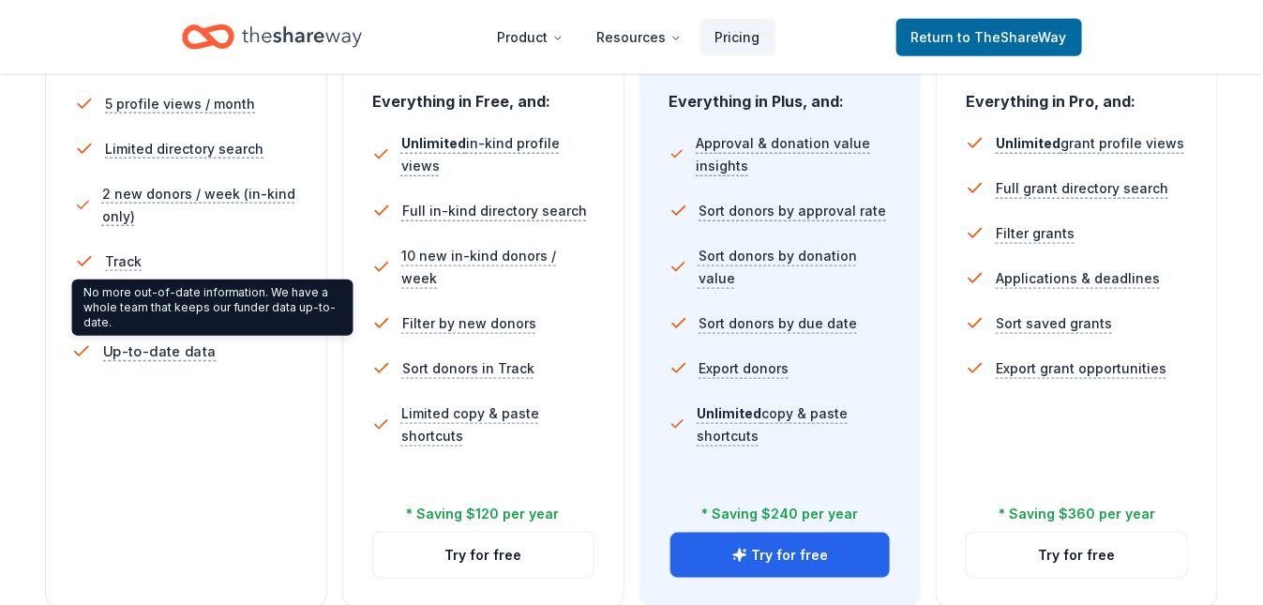
click at [153, 350] on span "Up-to-date data" at bounding box center [159, 351] width 113 height 23
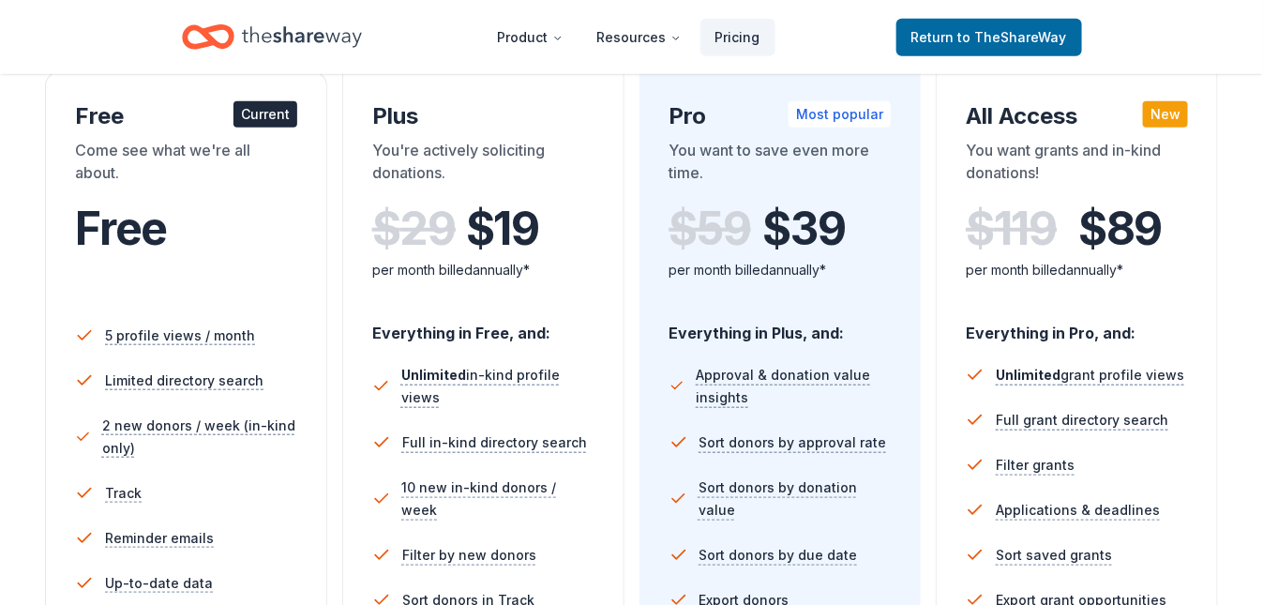
scroll to position [281, 0]
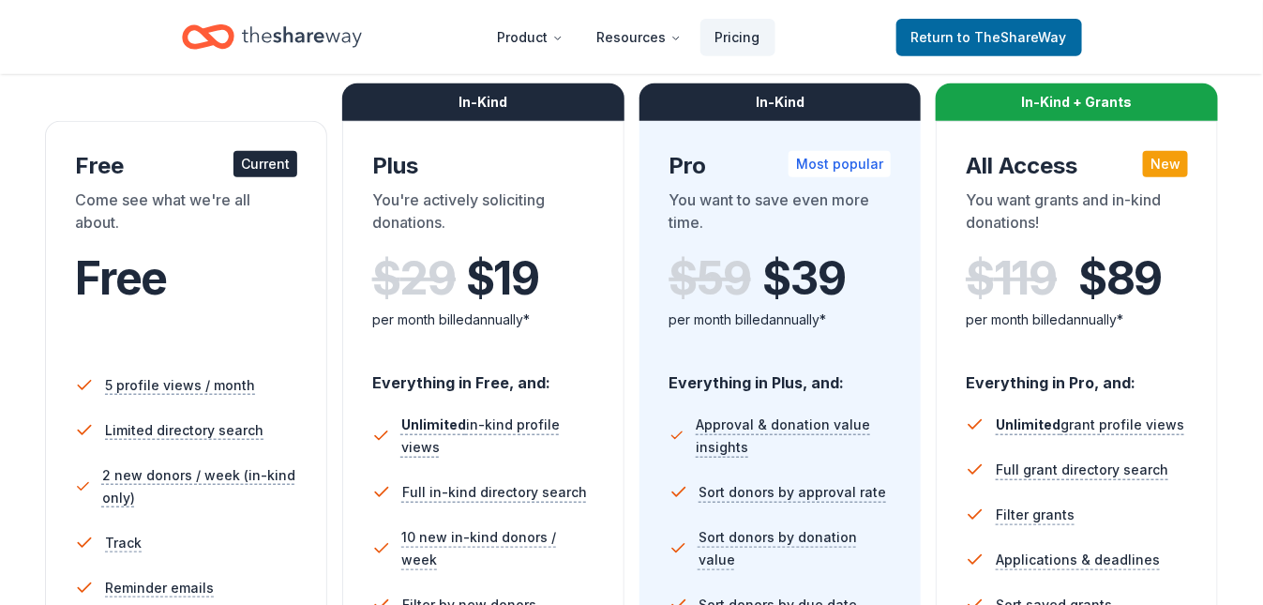
click at [269, 160] on div "Current" at bounding box center [266, 164] width 64 height 26
click at [986, 29] on span "to TheShareWay" at bounding box center [1013, 37] width 109 height 16
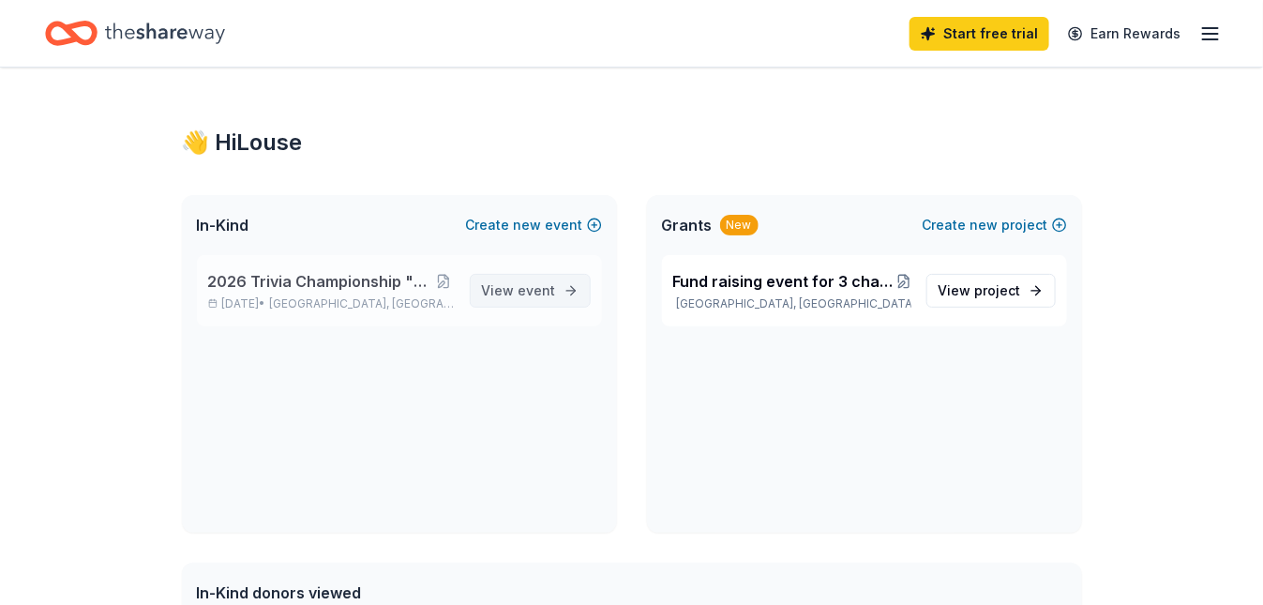
click at [523, 286] on span "event" at bounding box center [538, 290] width 38 height 16
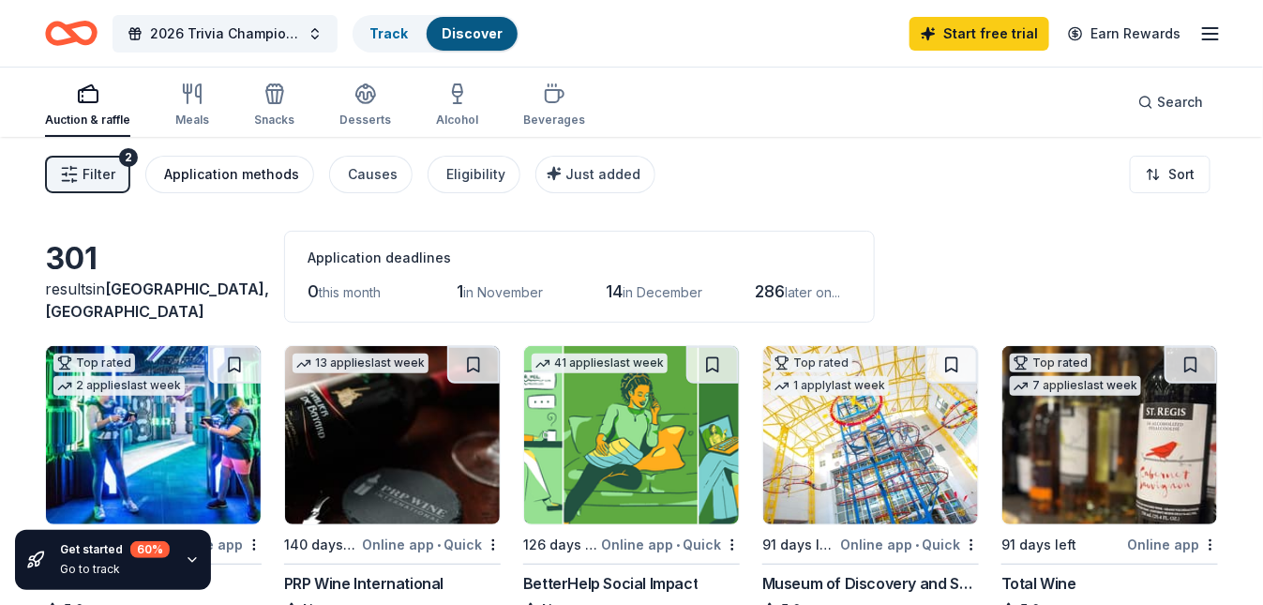
click at [221, 170] on div "Application methods" at bounding box center [231, 174] width 135 height 23
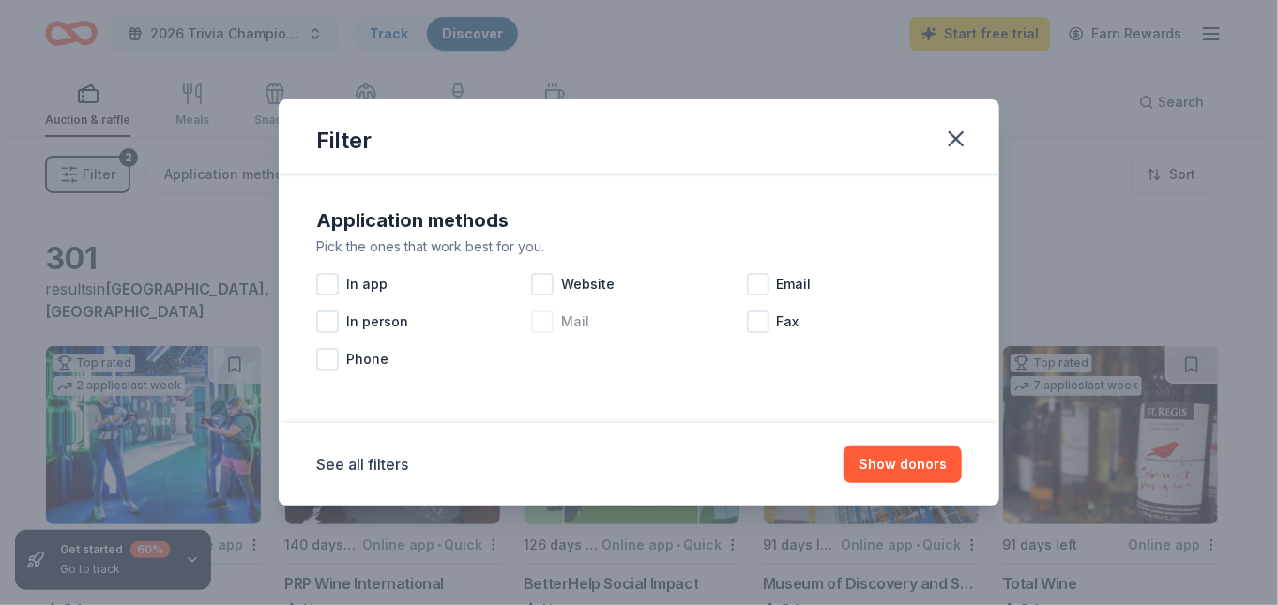
click at [539, 315] on div at bounding box center [542, 321] width 23 height 23
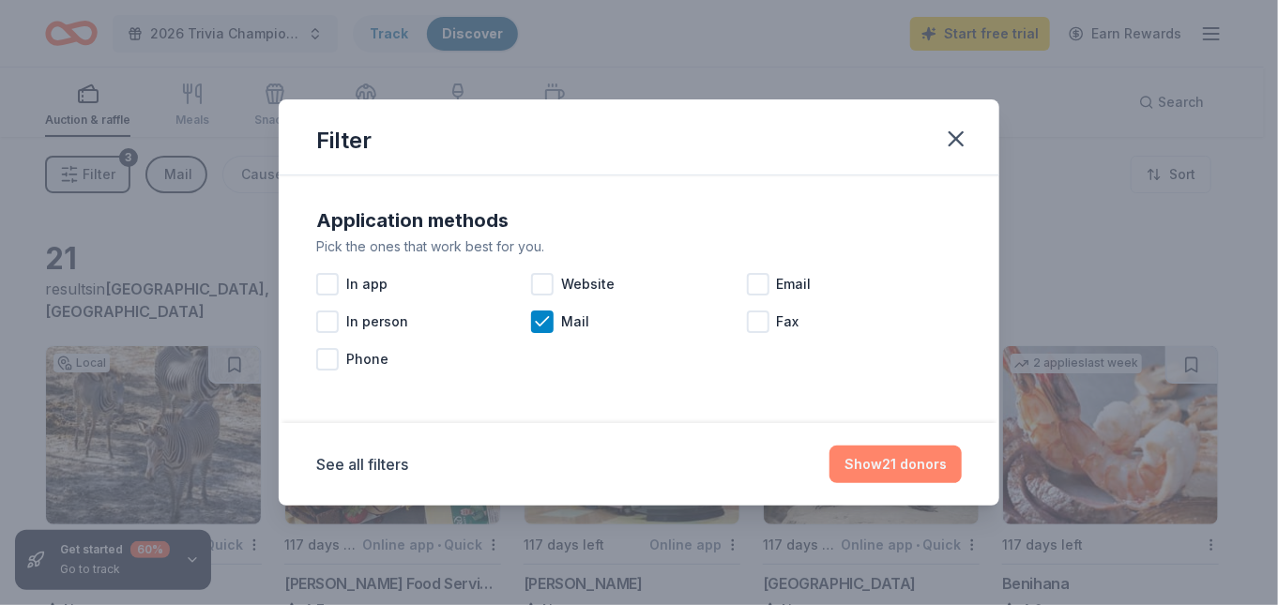
click at [900, 461] on button "Show 21 donors" at bounding box center [895, 465] width 132 height 38
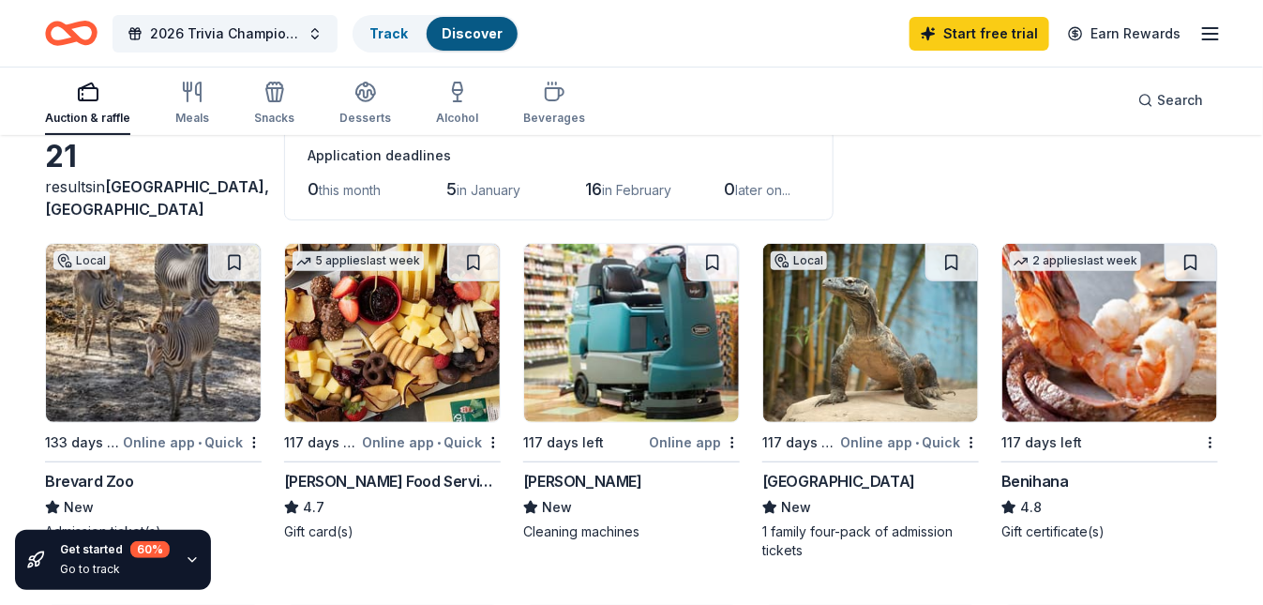
scroll to position [94, 0]
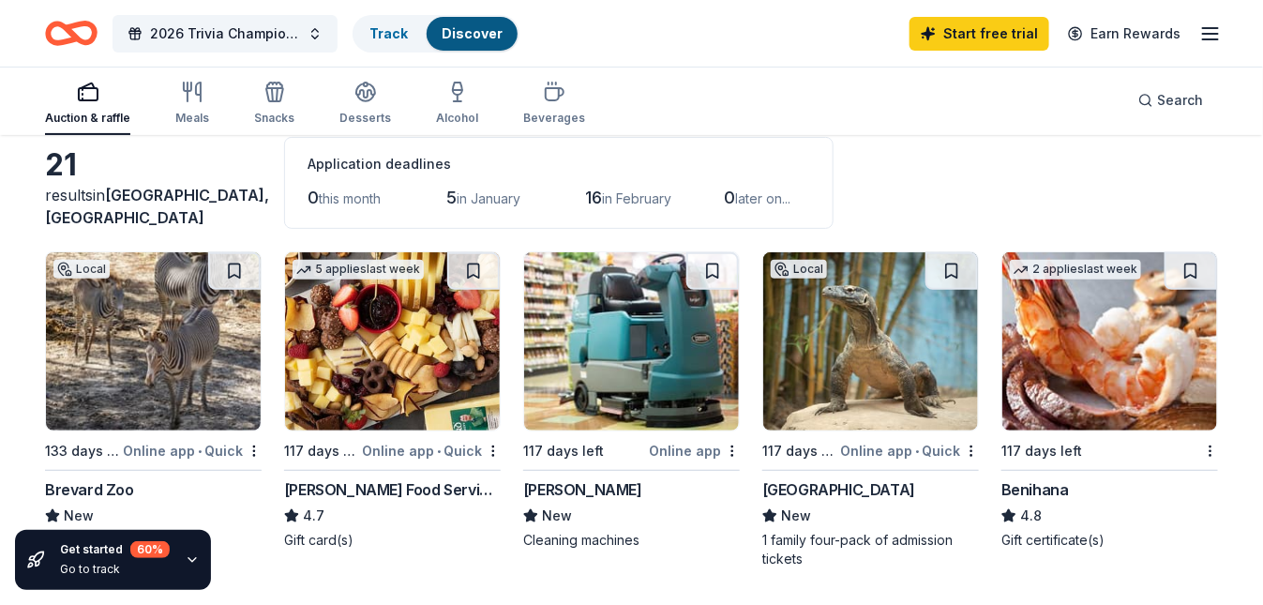
click at [1107, 364] on img at bounding box center [1110, 341] width 215 height 178
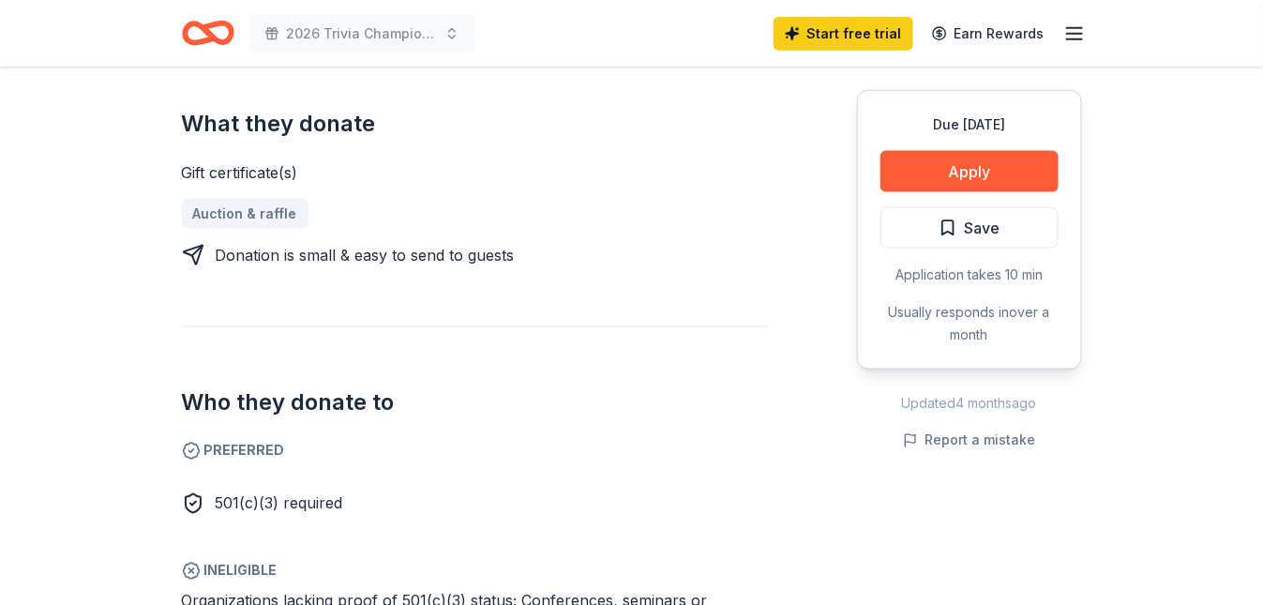
scroll to position [750, 0]
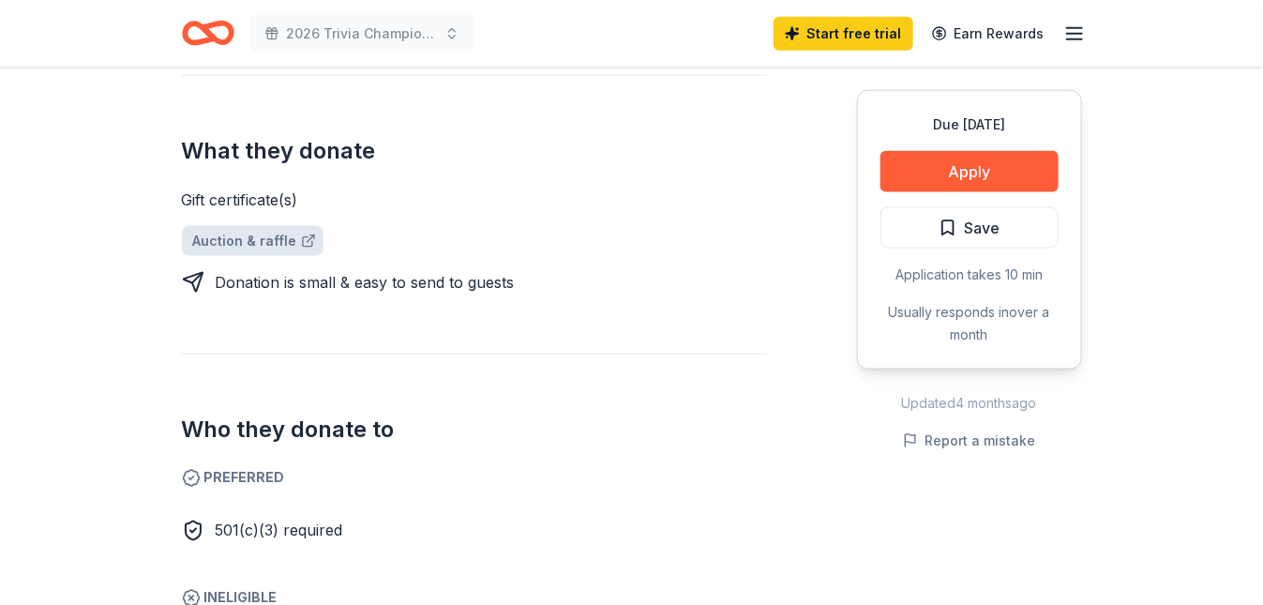
click at [245, 226] on link "Auction & raffle" at bounding box center [253, 241] width 142 height 30
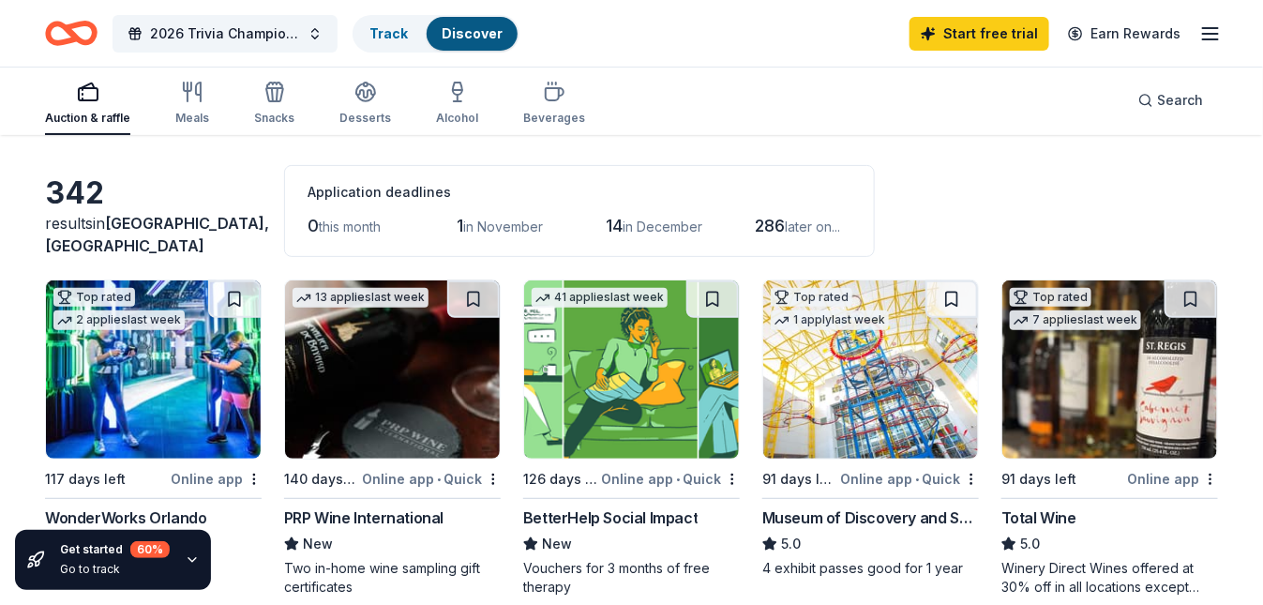
scroll to position [94, 0]
